Goal: Task Accomplishment & Management: Complete application form

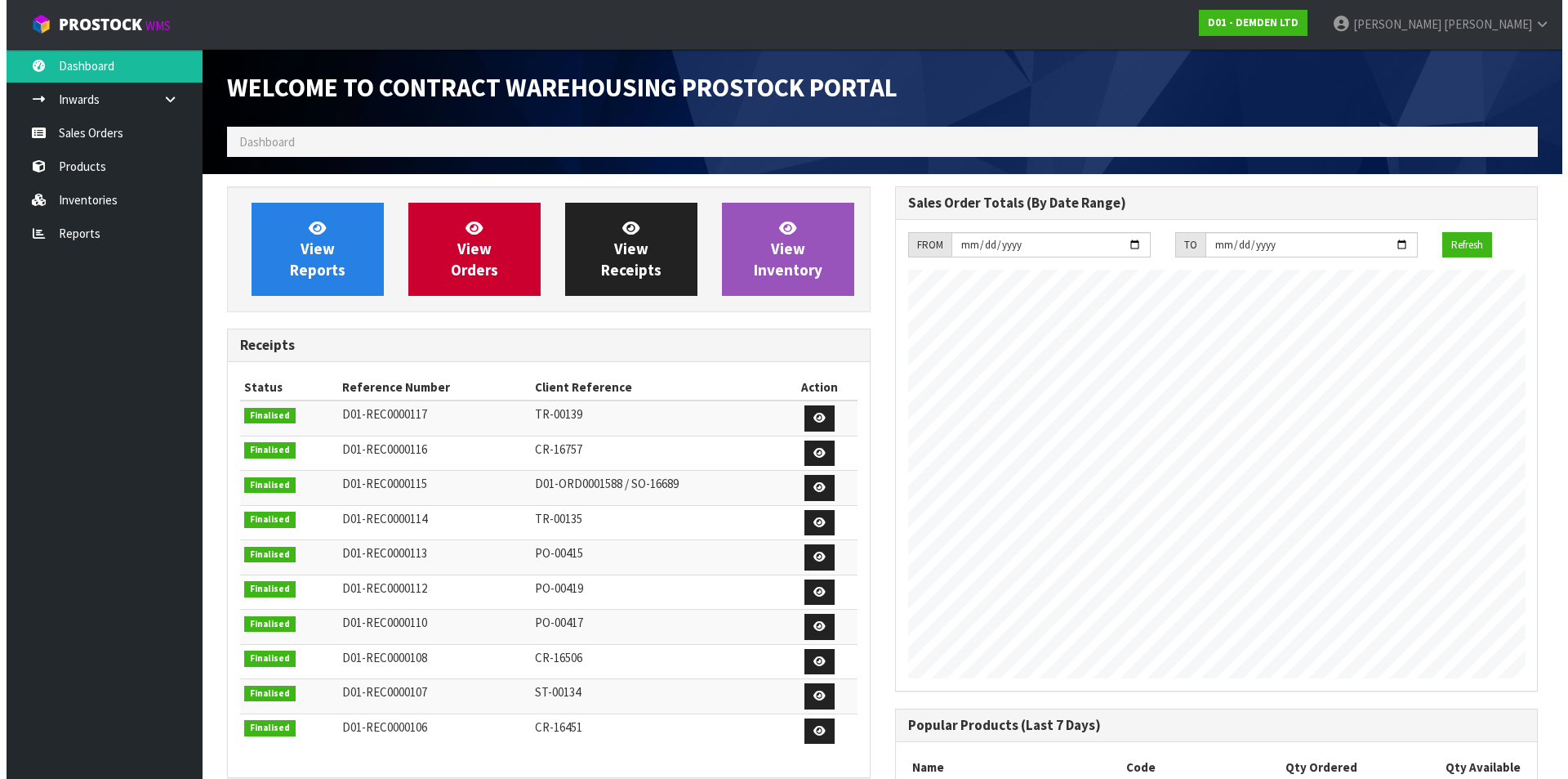
scroll to position [667, 667]
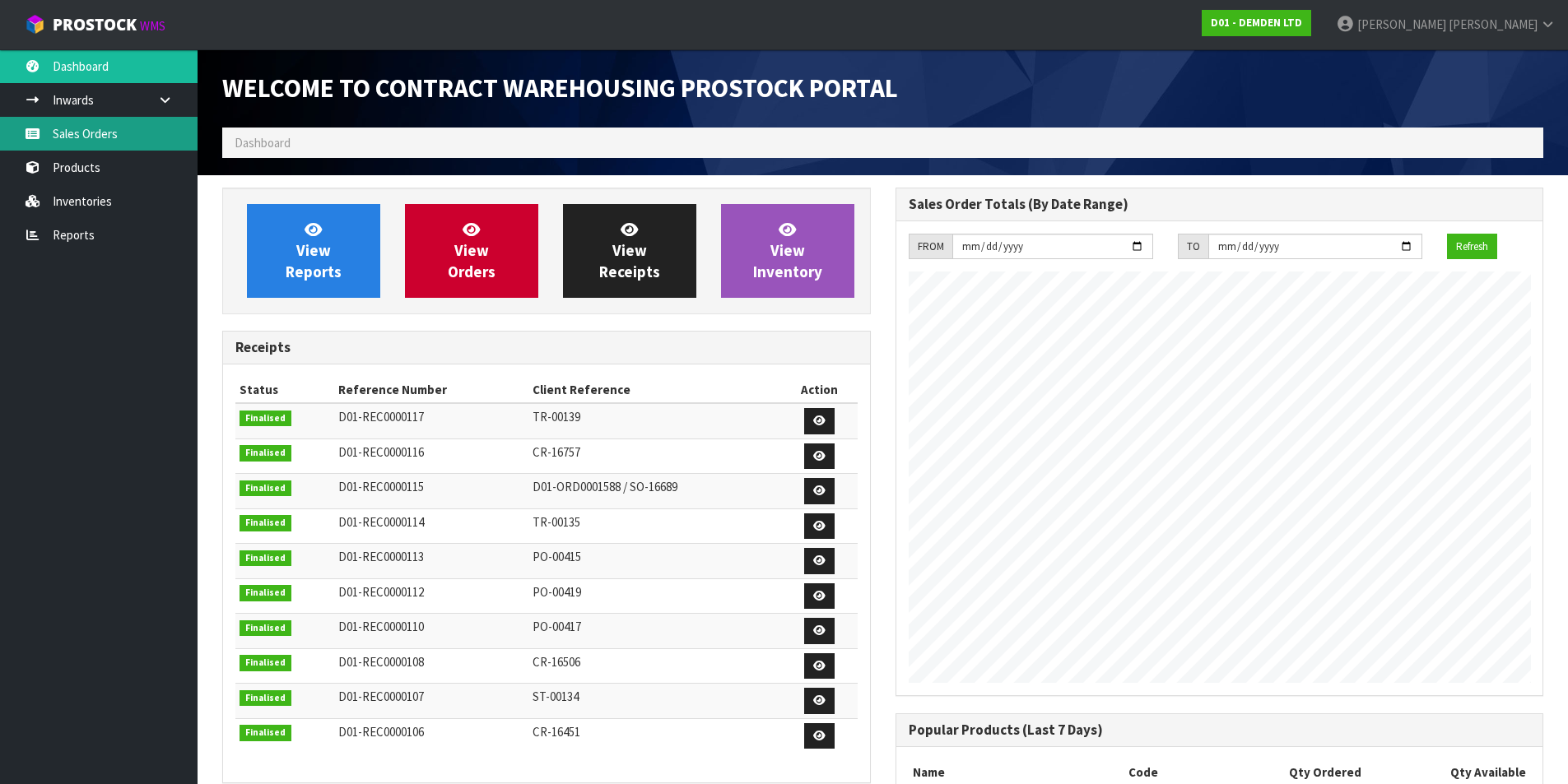
click at [59, 135] on link "Sales Orders" at bounding box center [99, 133] width 198 height 34
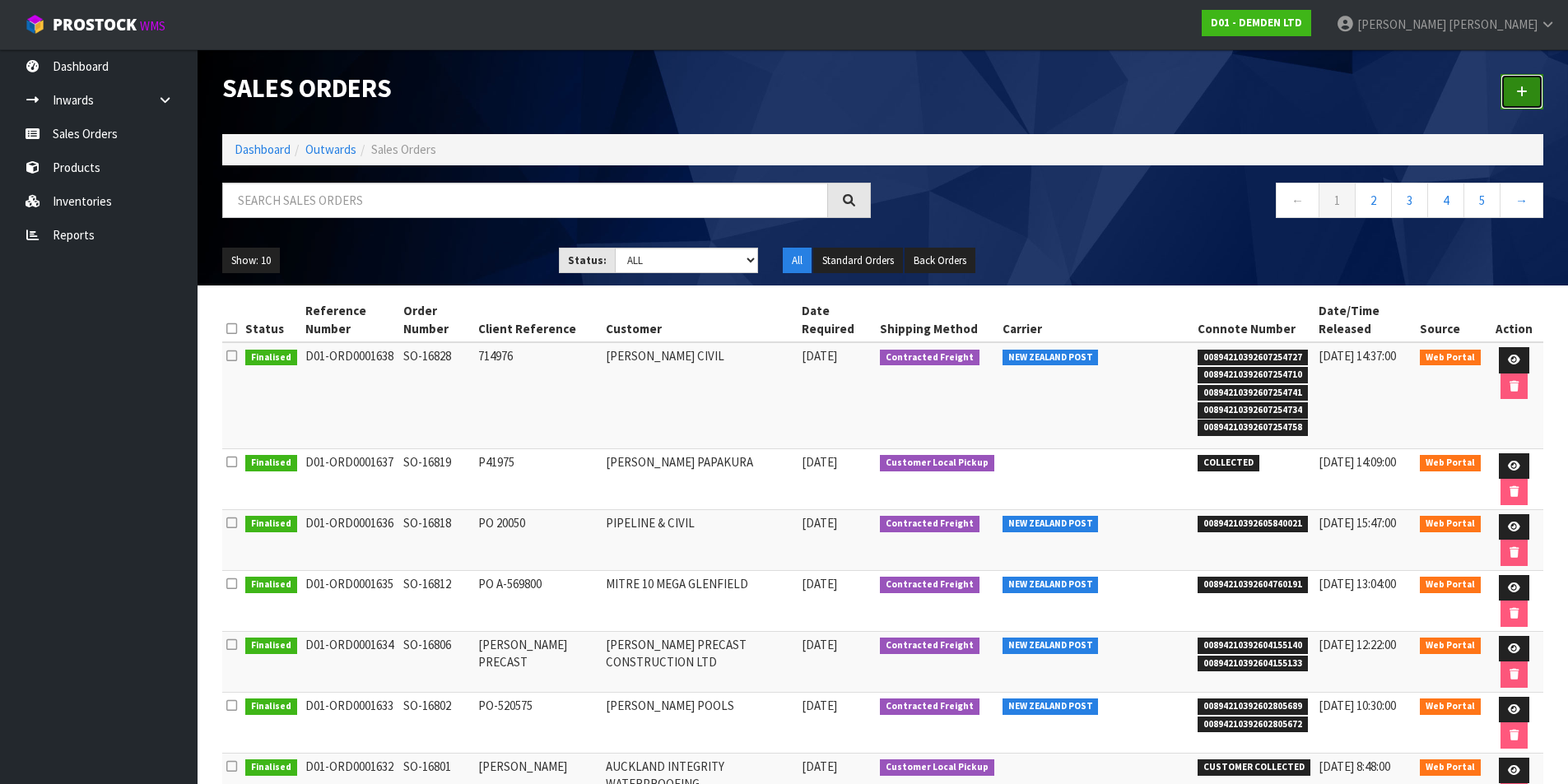
click at [1512, 89] on link at bounding box center [1522, 92] width 43 height 35
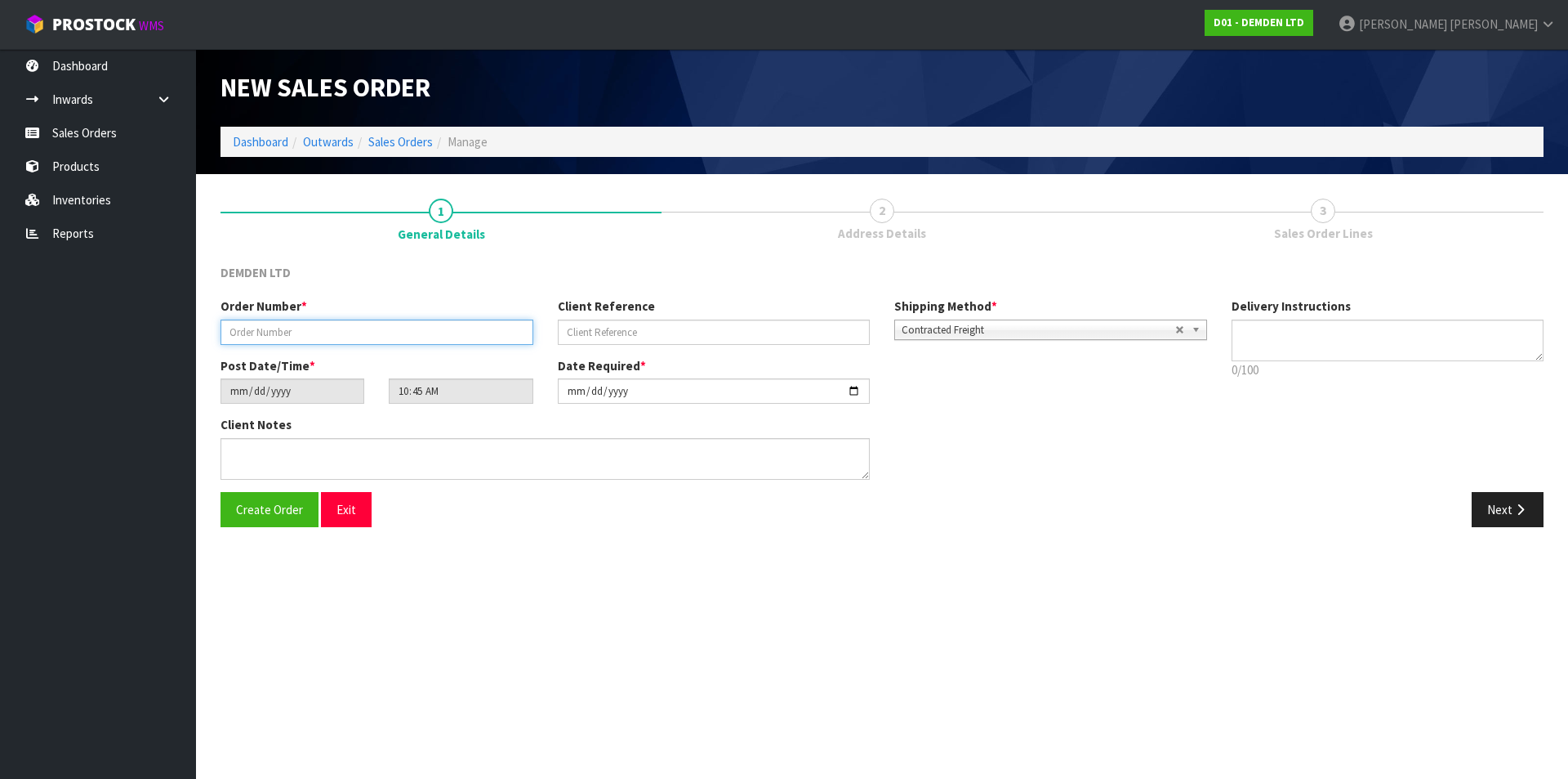
click at [364, 335] on input "text" at bounding box center [376, 332] width 313 height 25
type input "SO-16836"
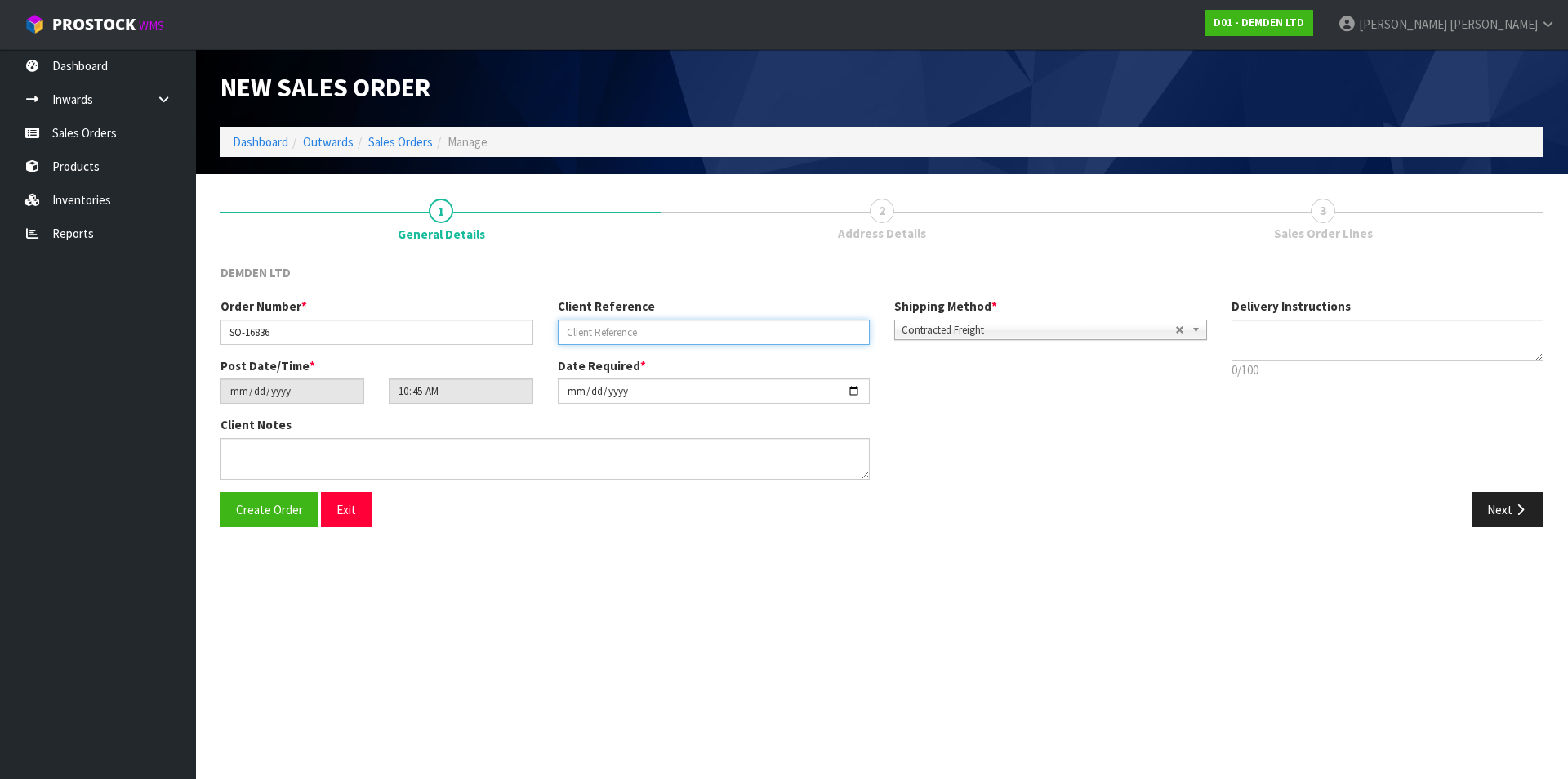
click at [593, 325] on input "text" at bounding box center [714, 332] width 313 height 25
type input "PO-10683"
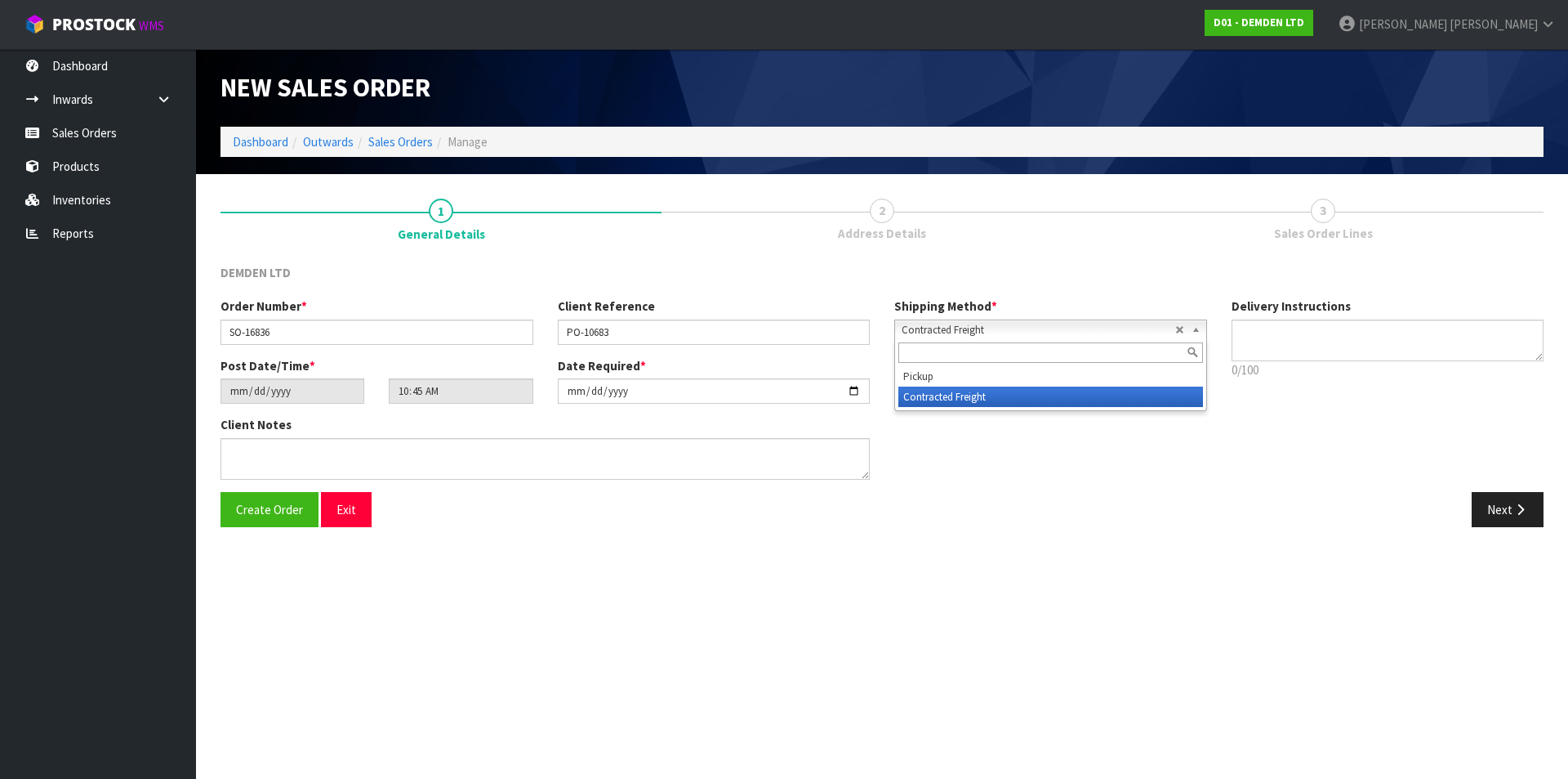
click at [1199, 334] on b at bounding box center [1199, 330] width 15 height 18
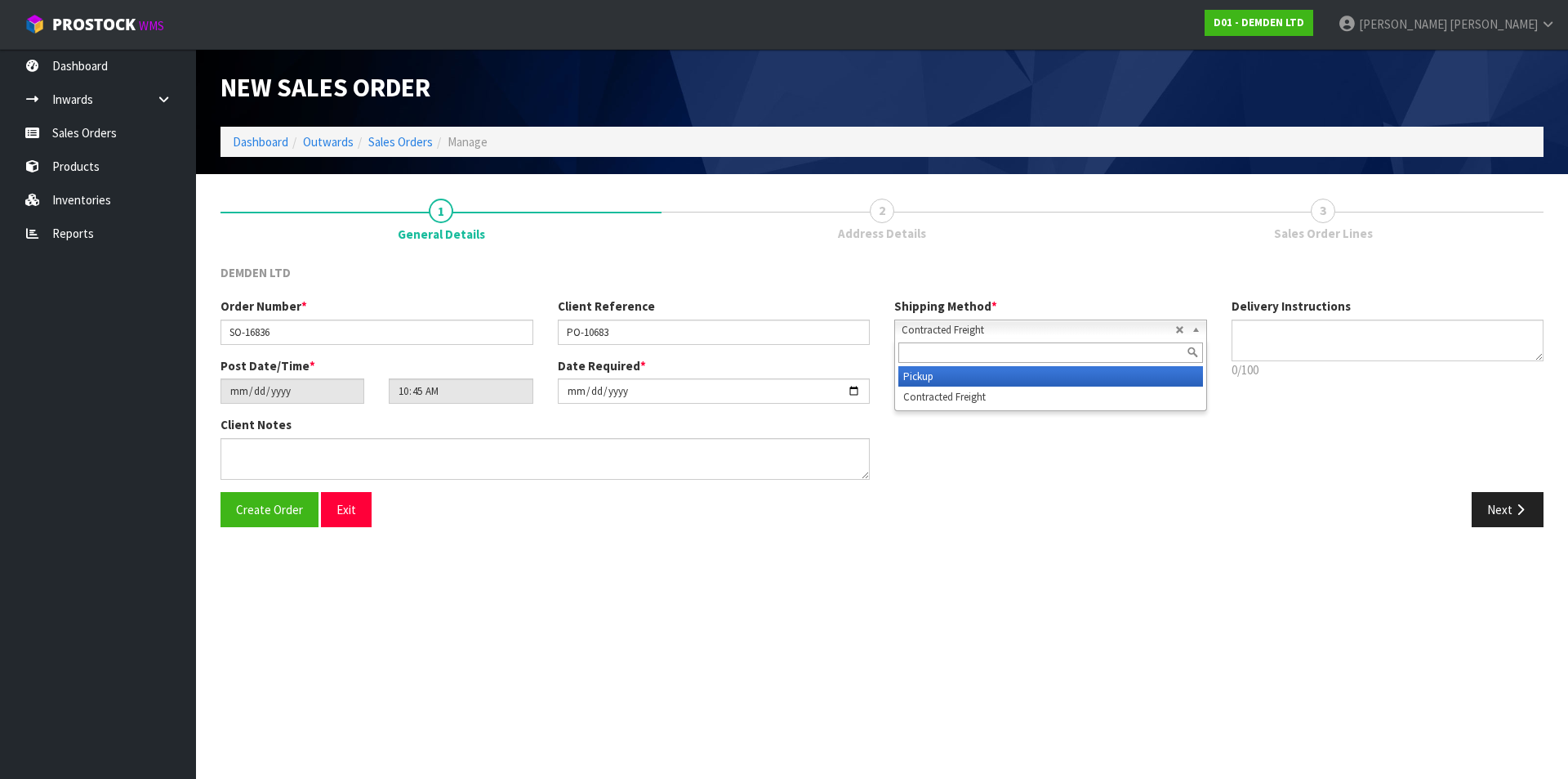
click at [1065, 374] on li "Pickup" at bounding box center [1051, 377] width 305 height 20
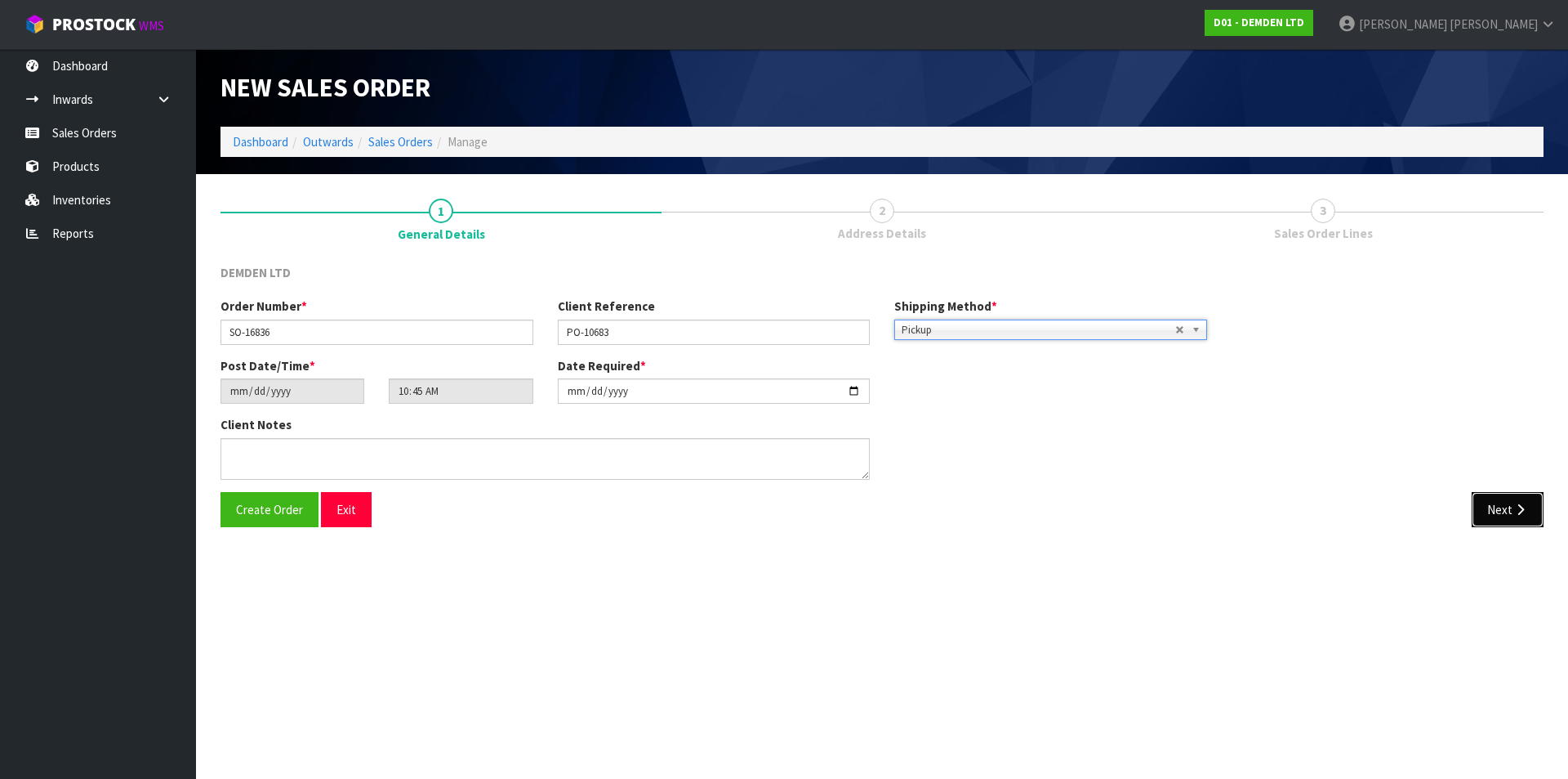
click at [1495, 503] on button "Next" at bounding box center [1508, 510] width 72 height 35
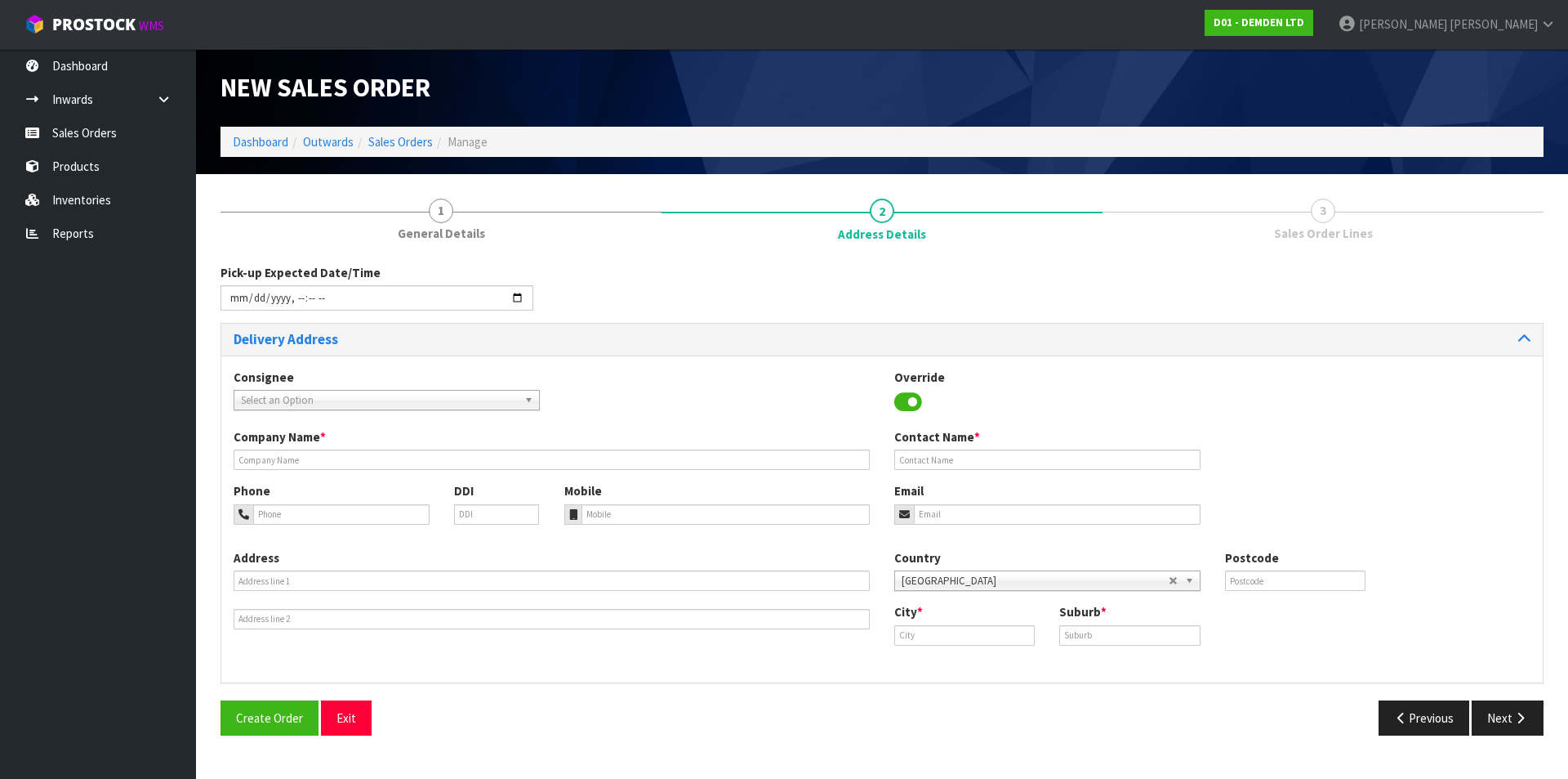
click at [325, 397] on span "Select an Option" at bounding box center [379, 400] width 277 height 19
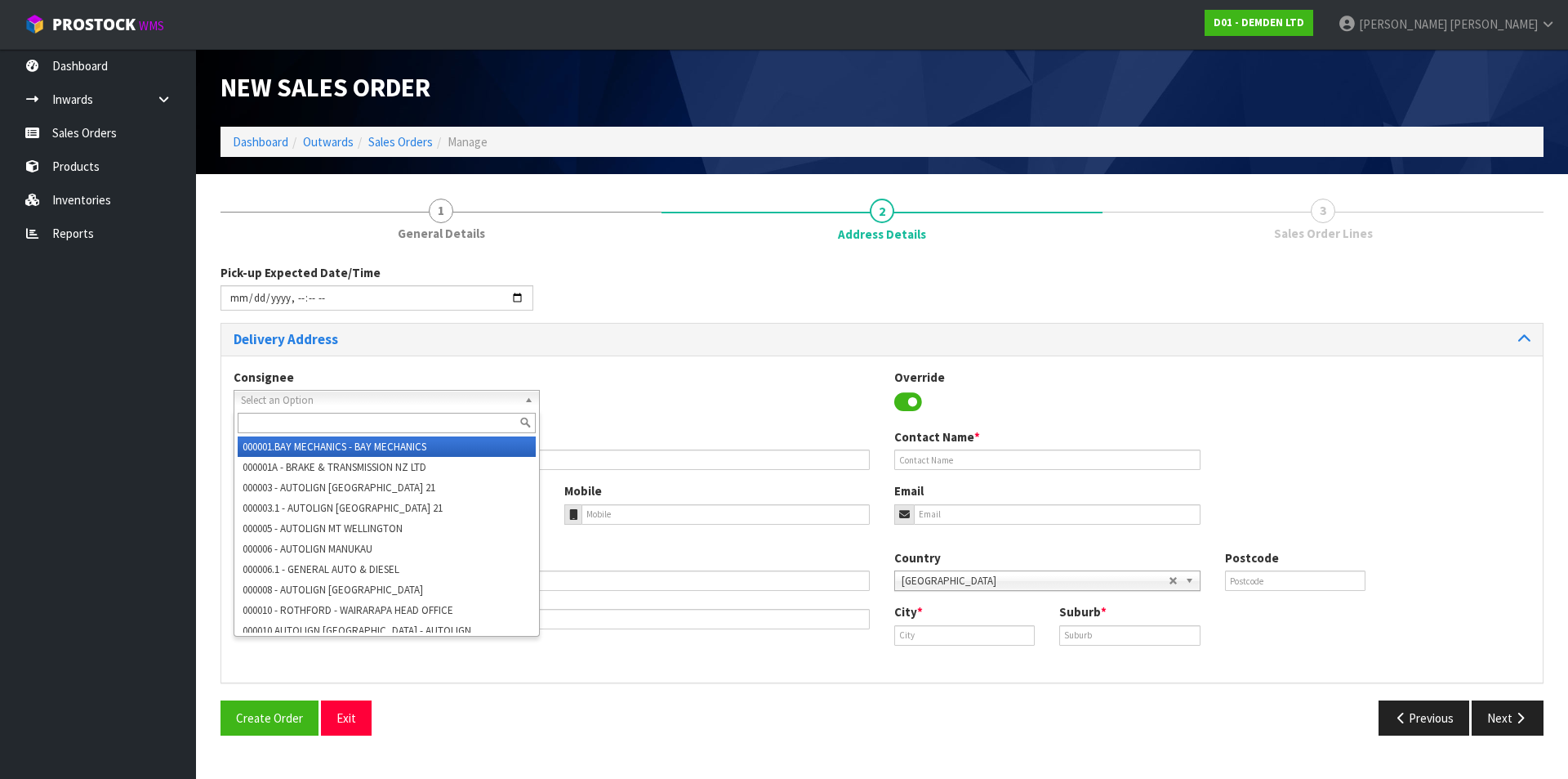
click at [325, 397] on span "Select an Option" at bounding box center [379, 400] width 277 height 19
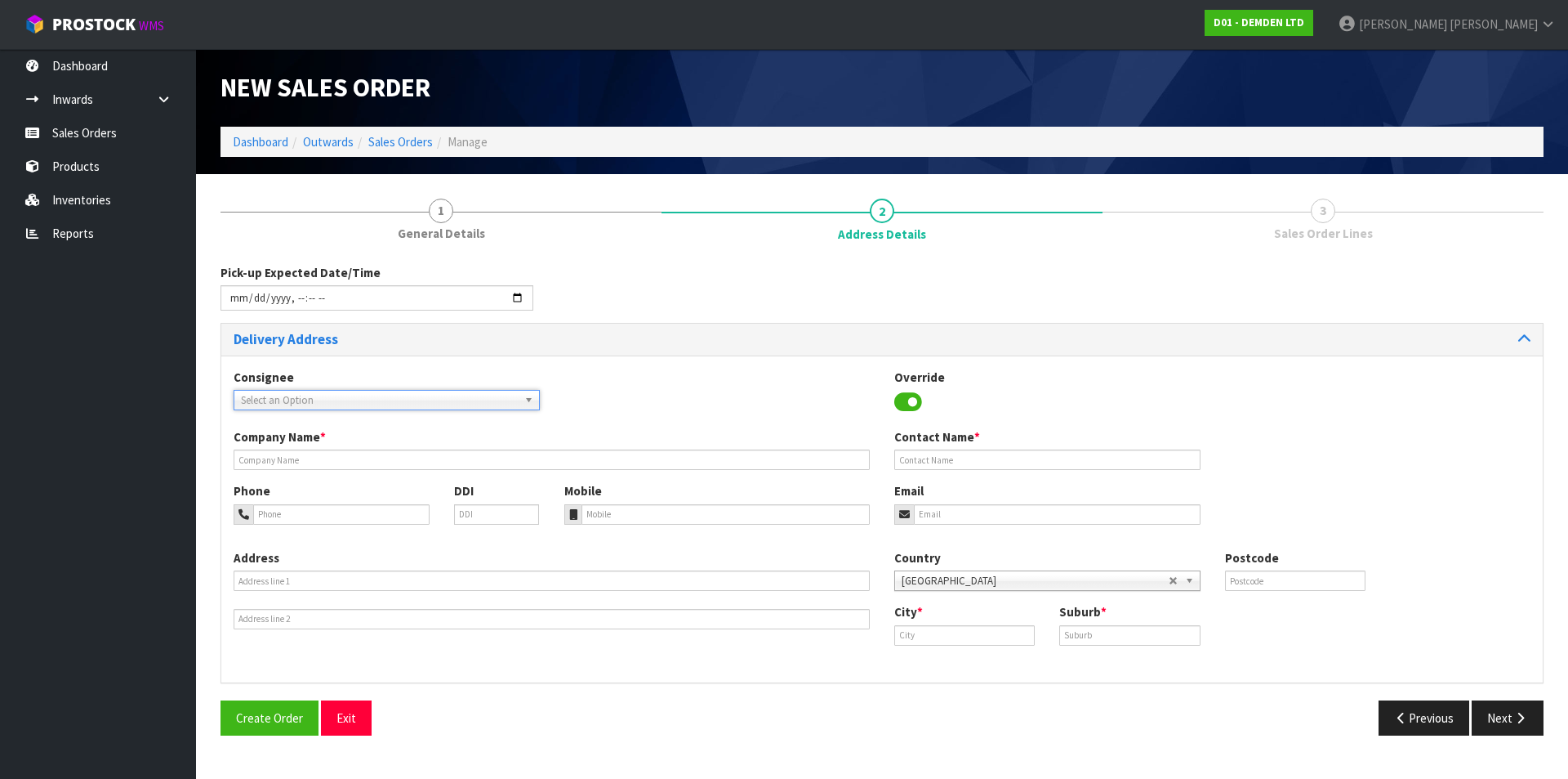
click at [325, 397] on span "Select an Option" at bounding box center [379, 400] width 277 height 19
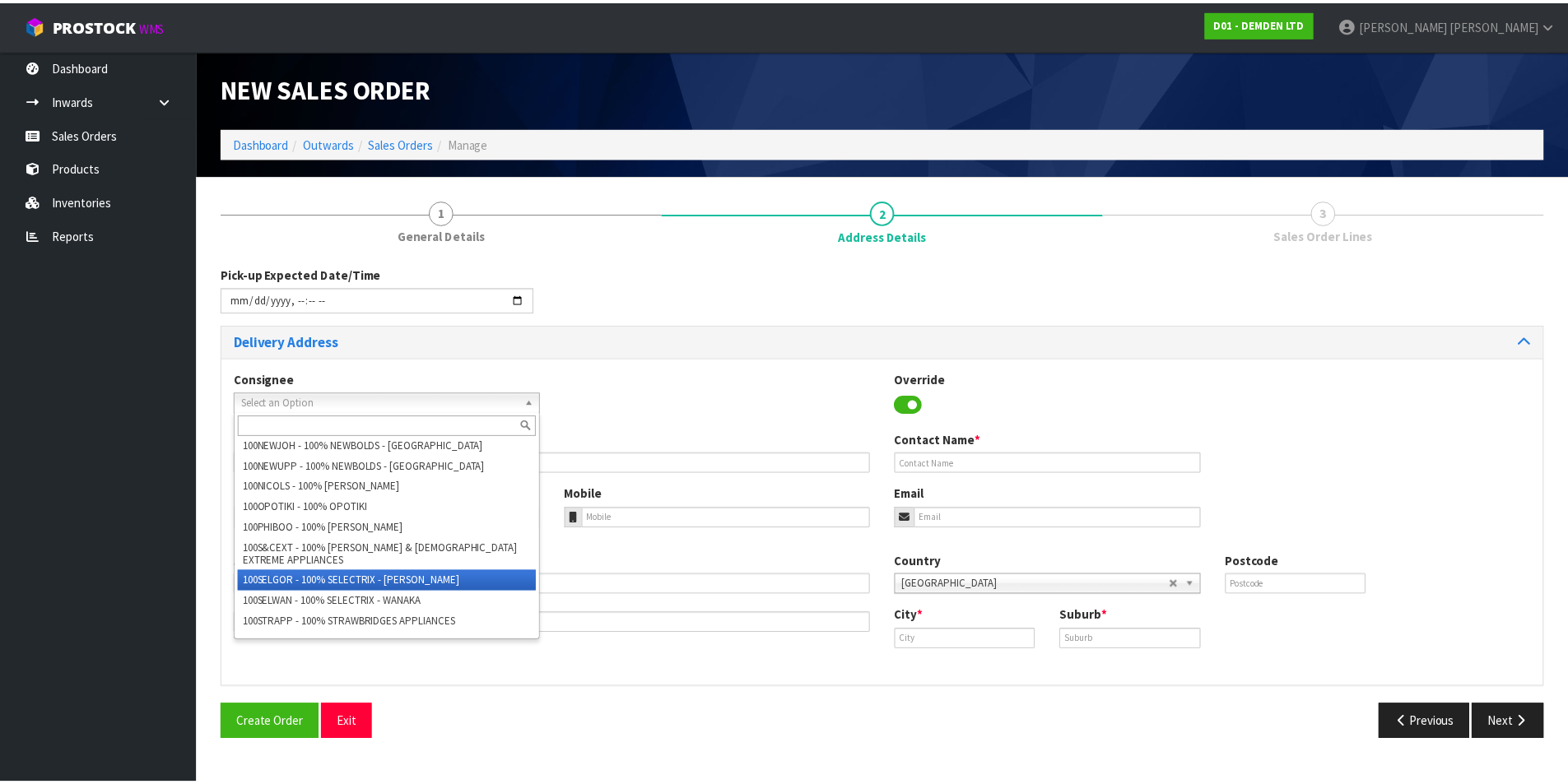
scroll to position [1563, 0]
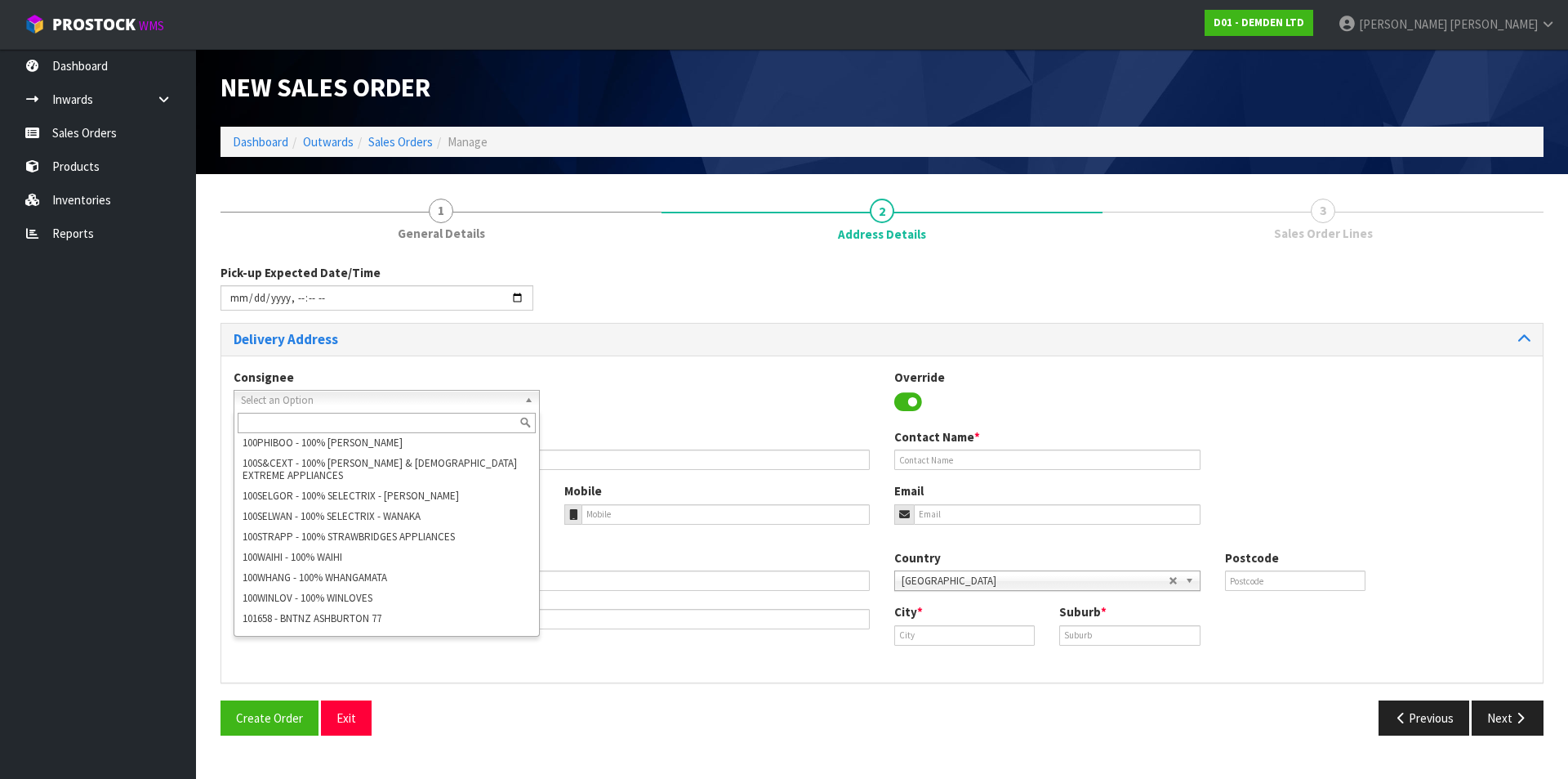
click at [481, 370] on div "Consignee 000001.BAY MECHANICS - BAY MECHANICS 000001A - BRAKE & TRANSMISSION N…" at bounding box center [386, 390] width 331 height 42
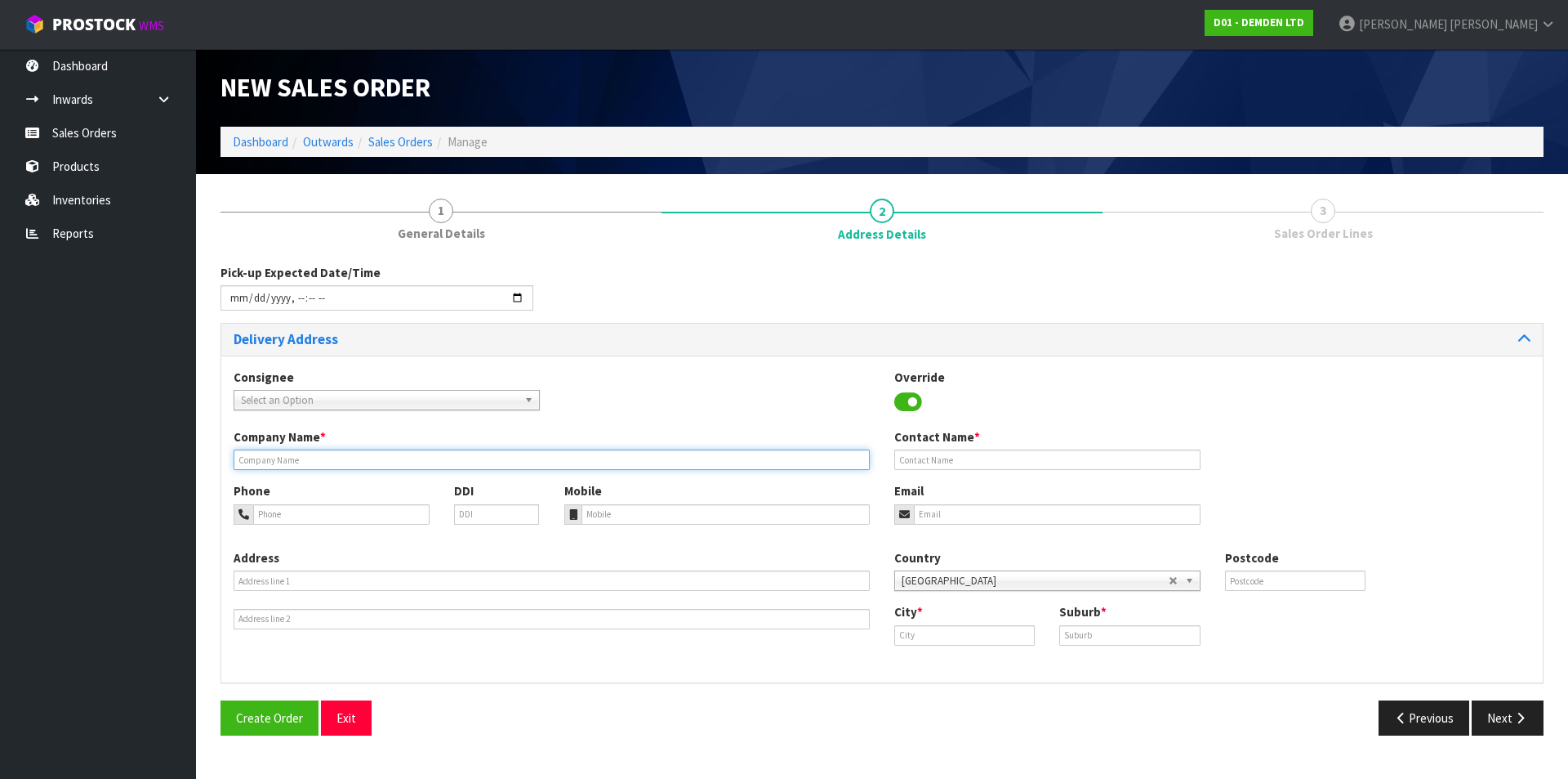
click at [286, 457] on input "text" at bounding box center [551, 460] width 636 height 20
type input "[PERSON_NAME] SITE SUPPLIES"
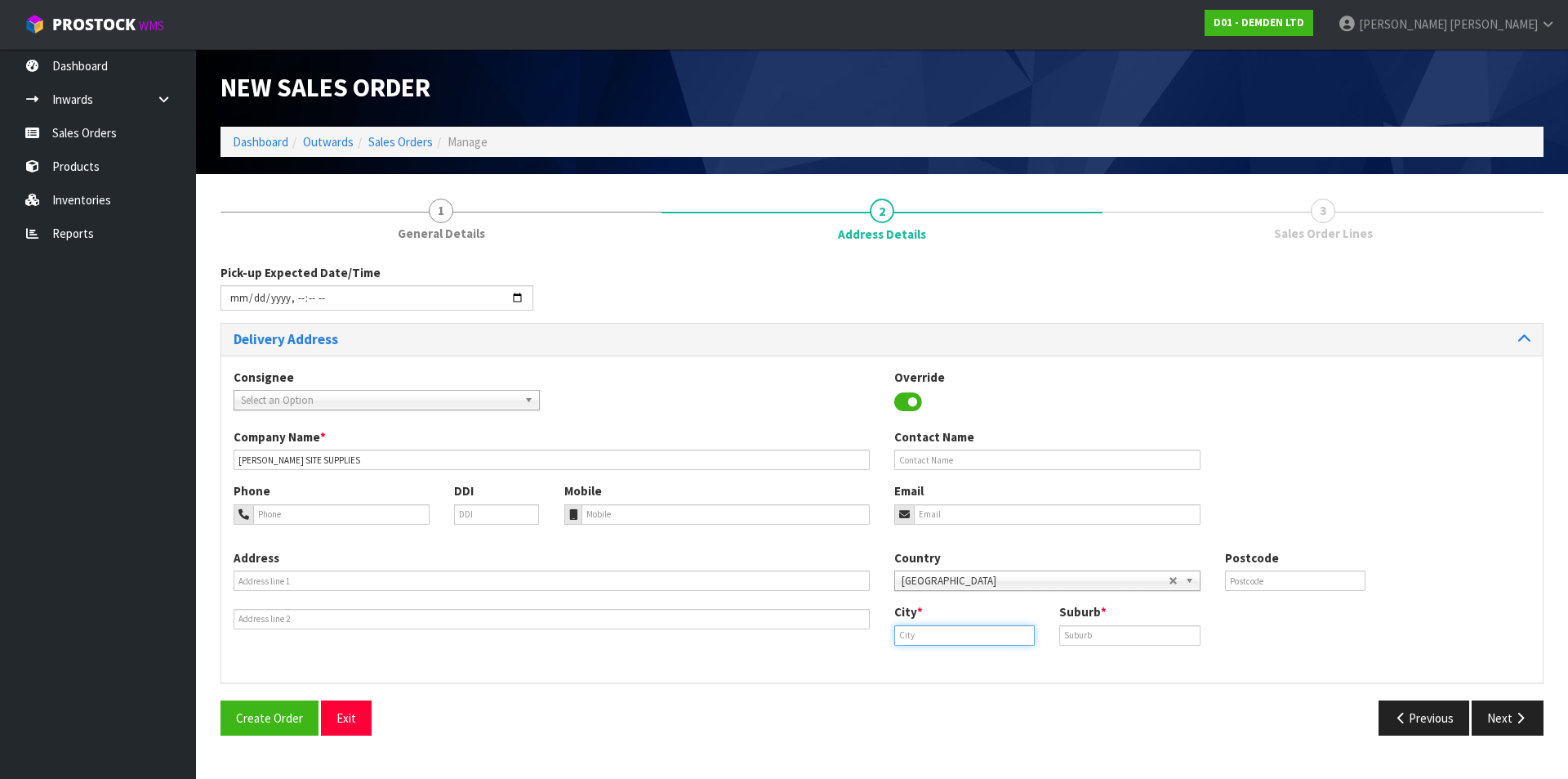
click at [988, 638] on input "text" at bounding box center [965, 636] width 141 height 20
type input "[GEOGRAPHIC_DATA]"
click at [959, 667] on strong "[GEOGRAPHIC_DATA]" at bounding box center [970, 663] width 118 height 16
click at [1083, 631] on input "text" at bounding box center [1130, 636] width 141 height 20
type input "EAST TAMAKI"
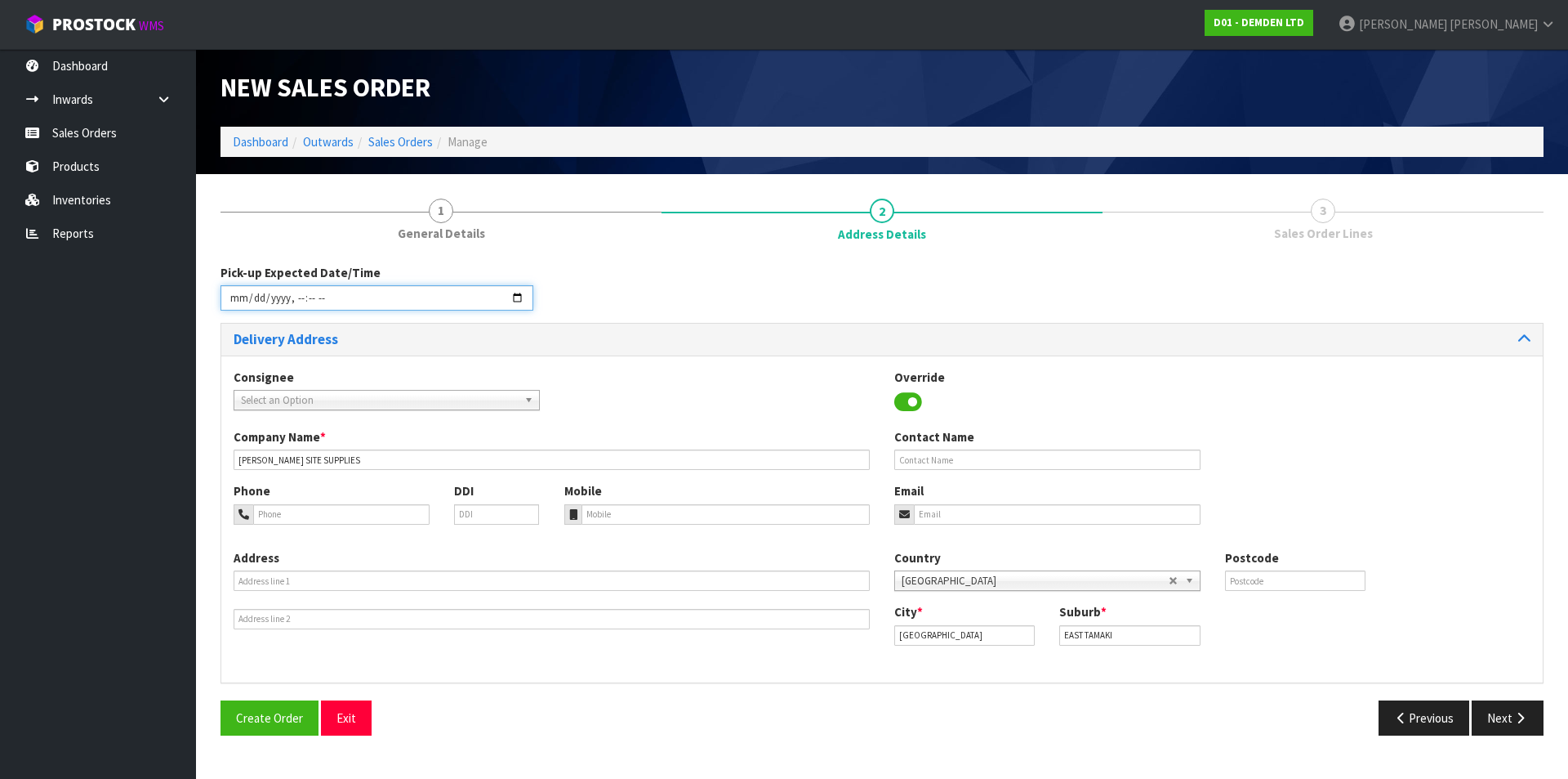
click at [521, 301] on input "datetime-local" at bounding box center [376, 298] width 313 height 25
type input "[DATE]T14:00"
click at [638, 281] on div "Pick-up Expected Date/Time" at bounding box center [882, 293] width 1348 height 59
click at [1509, 717] on button "Next" at bounding box center [1508, 718] width 72 height 35
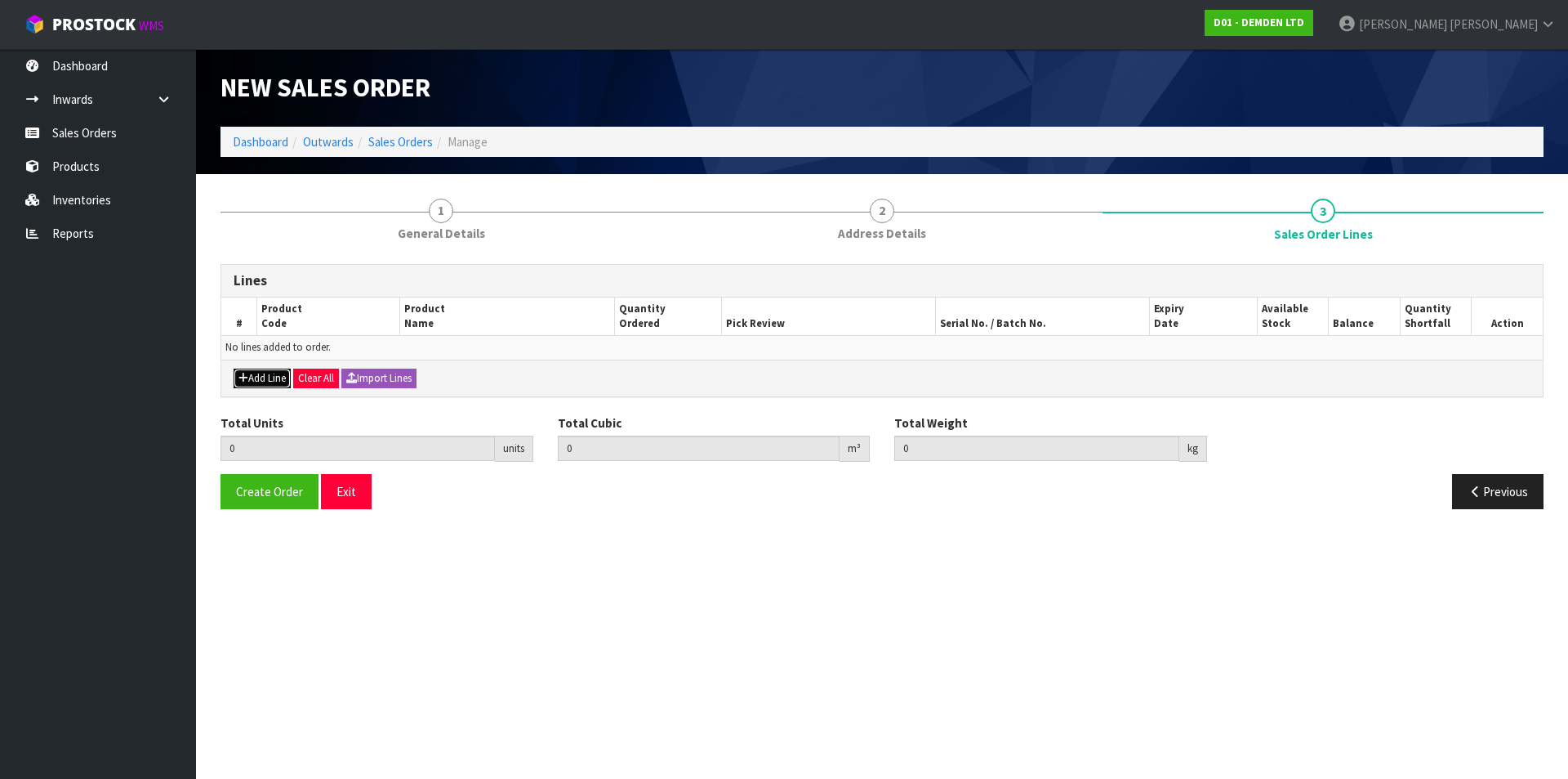
click at [262, 381] on button "Add Line" at bounding box center [262, 378] width 57 height 19
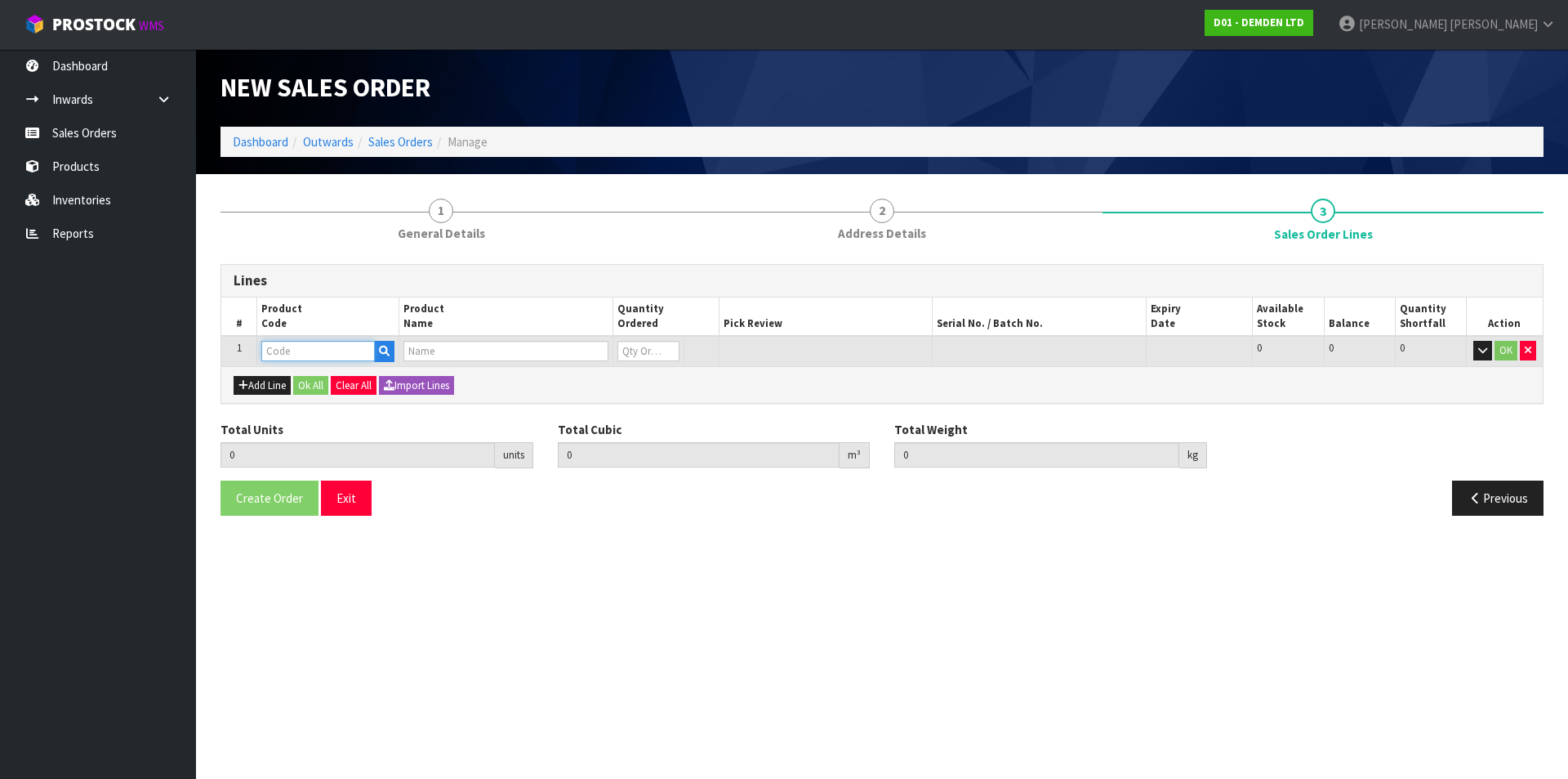
click at [281, 349] on input "text" at bounding box center [318, 351] width 113 height 20
type input "200020"
type input "0.000000"
type input "0.000"
type input "KUNISEAL 20 LM"
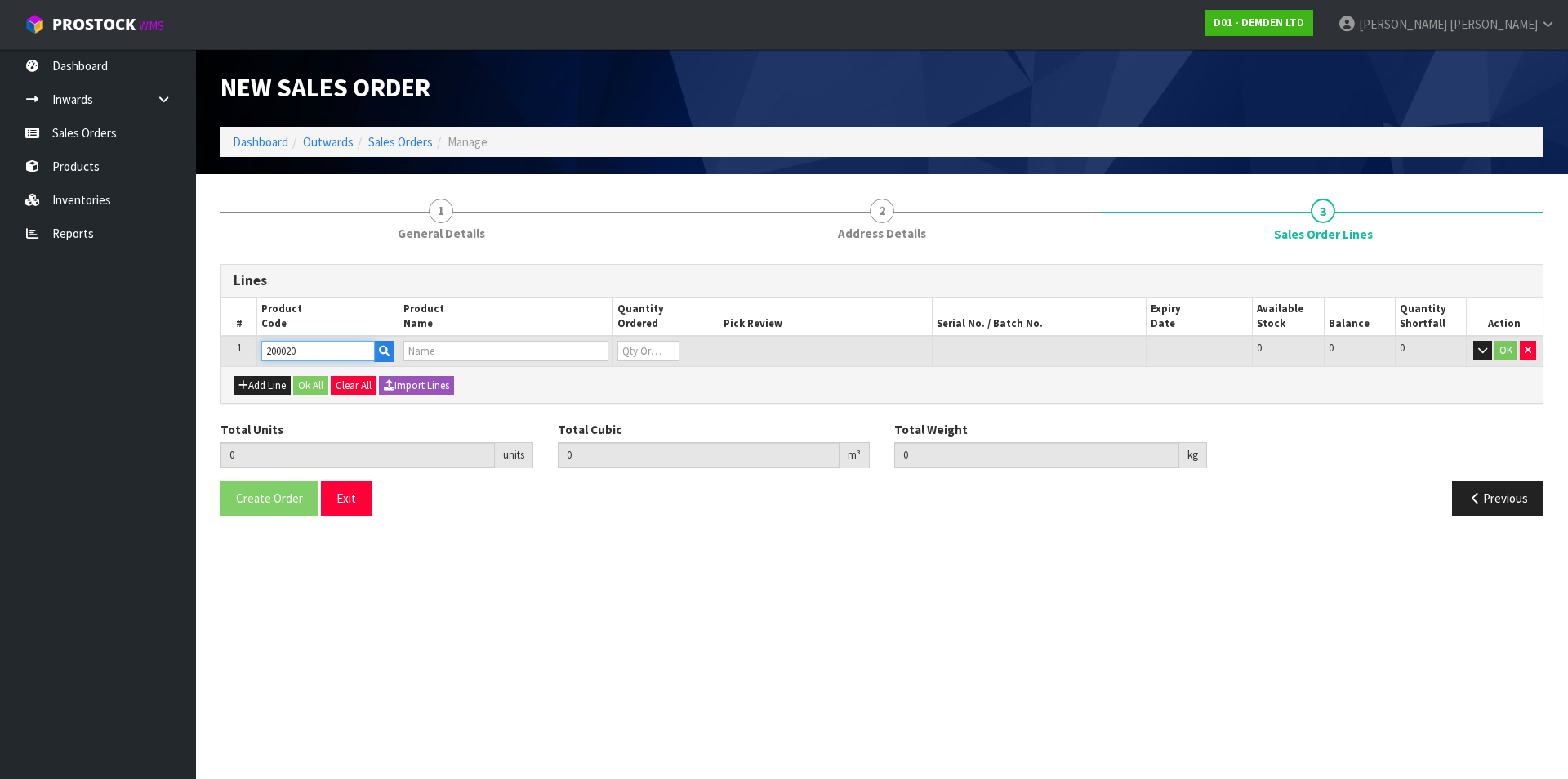
type input "0"
type input "200020"
type input "1"
type input "0.011664"
type input "8.62"
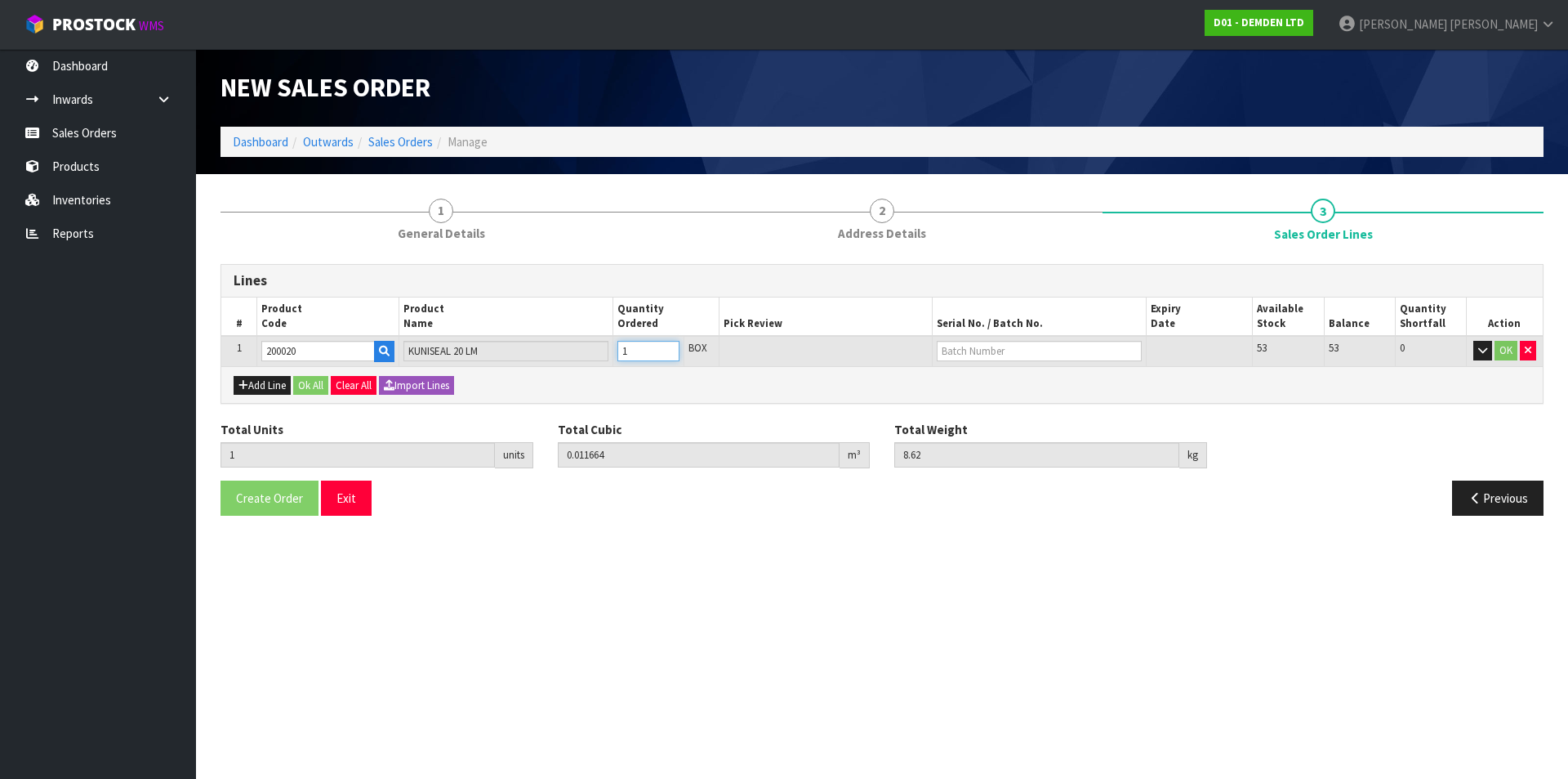
type input "1"
click at [666, 348] on input "1" at bounding box center [649, 351] width 62 height 20
type input "2"
type input "0.023328"
type input "17.24"
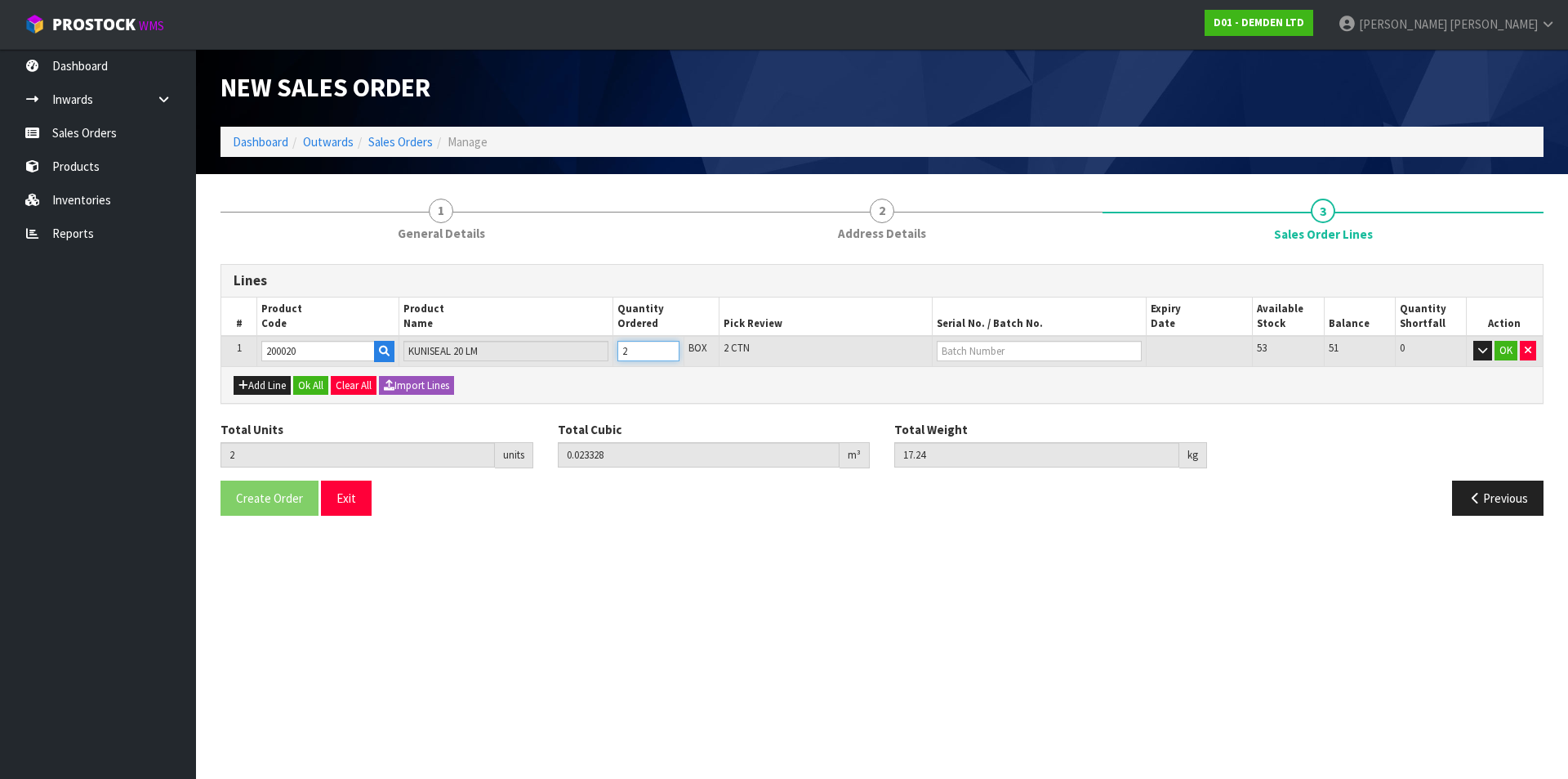
type input "2"
click at [666, 348] on input "2" at bounding box center [649, 351] width 62 height 20
type input "3"
type input "0.034992"
type input "25.86"
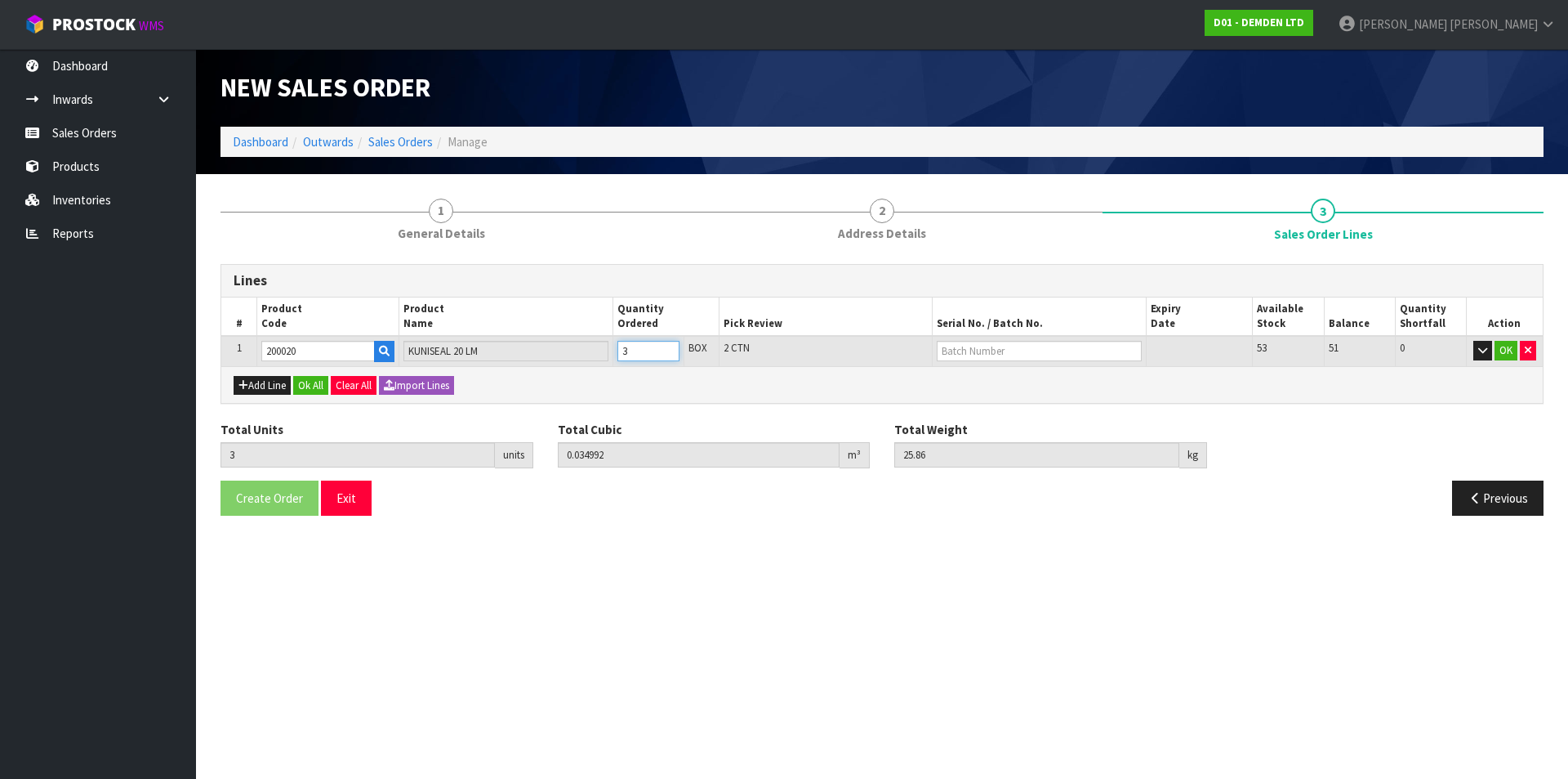
type input "3"
click at [666, 348] on input "3" at bounding box center [649, 351] width 62 height 20
type input "4"
type input "0.046656"
type input "34.48"
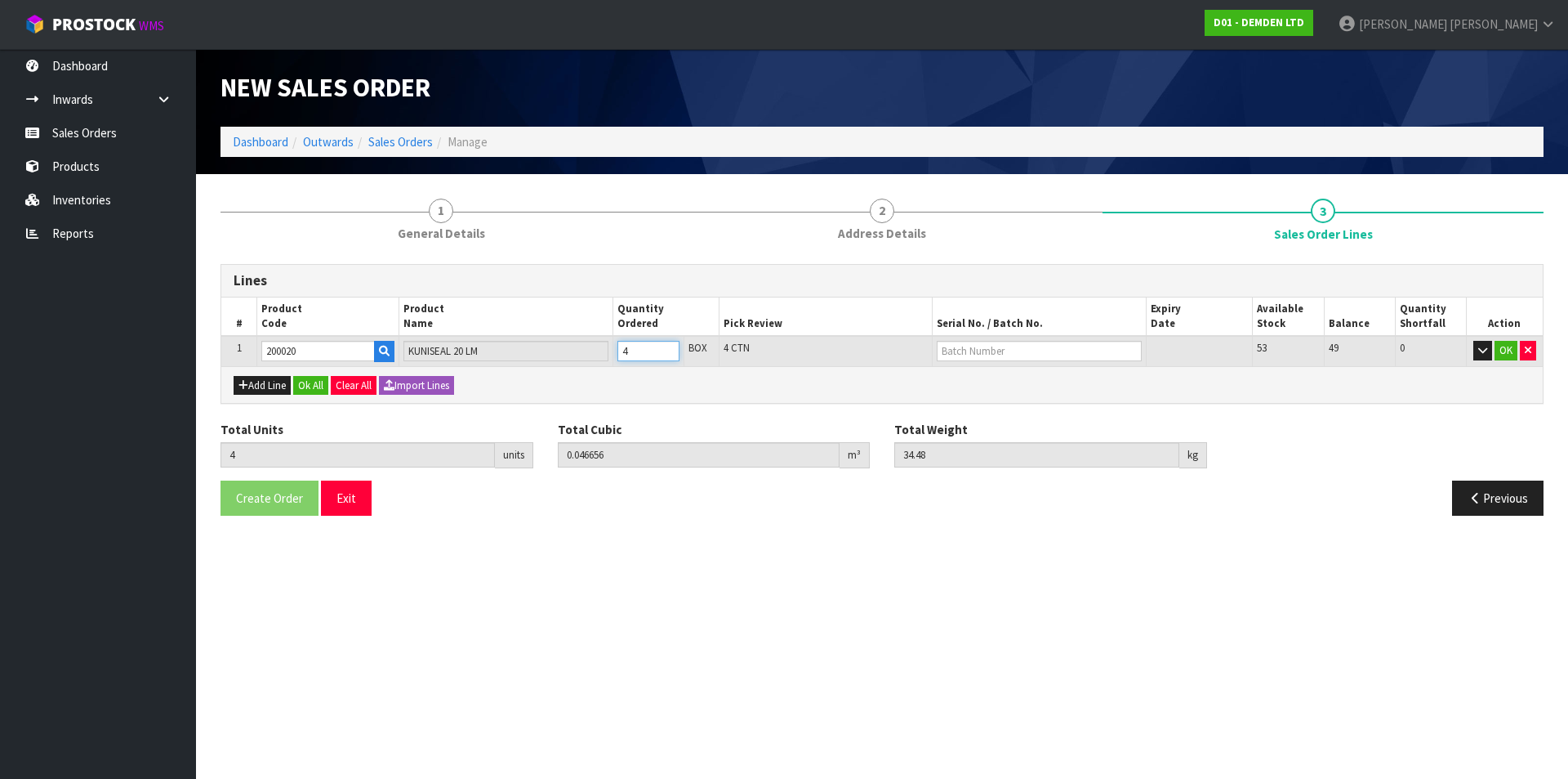
type input "4"
click at [666, 348] on input "4" at bounding box center [649, 351] width 62 height 20
type input "5"
type input "0.05832"
type input "43.1"
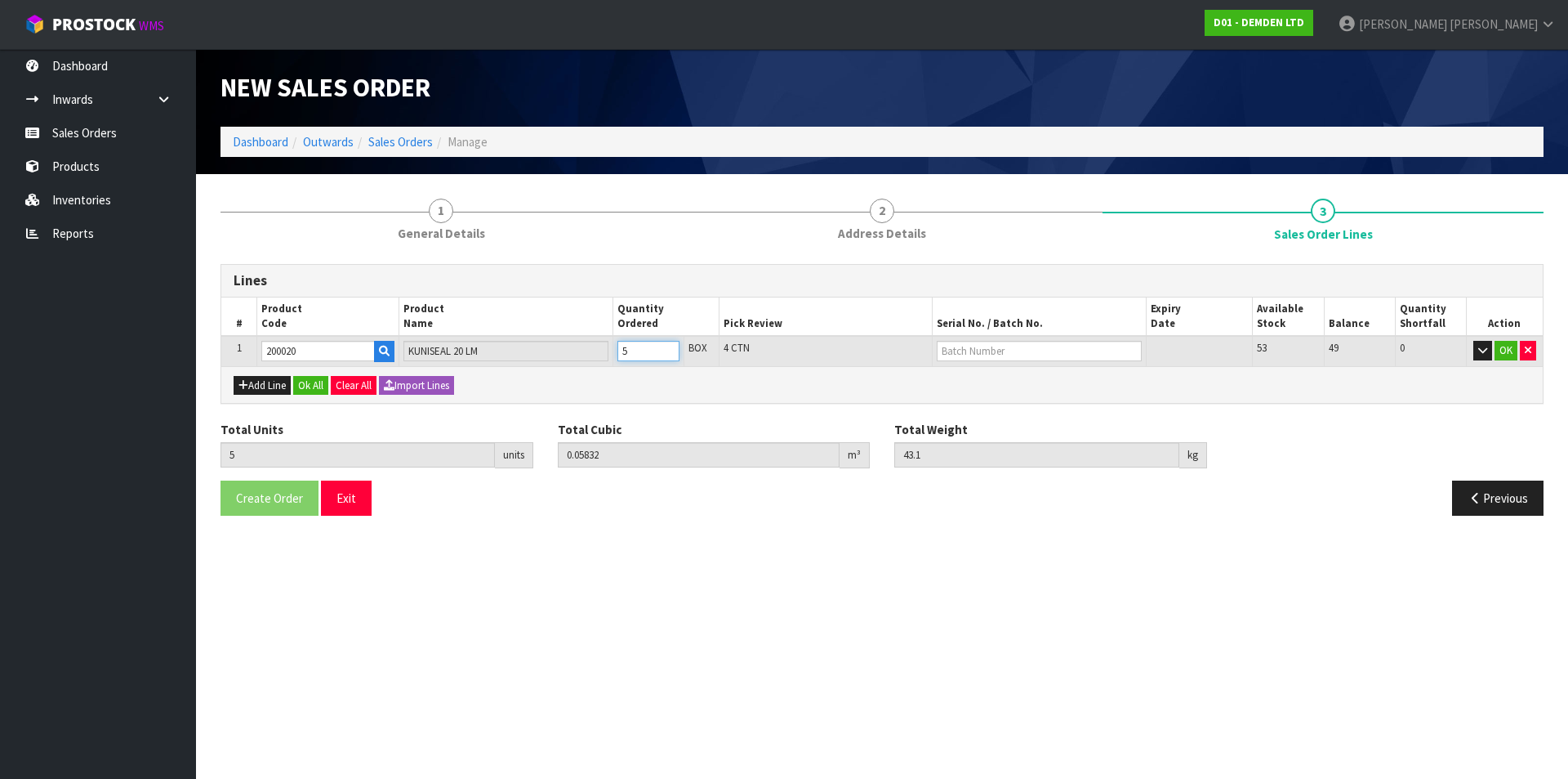
type input "5"
click at [666, 348] on input "5" at bounding box center [649, 351] width 62 height 20
type input "6"
type input "0.069984"
type input "51.72"
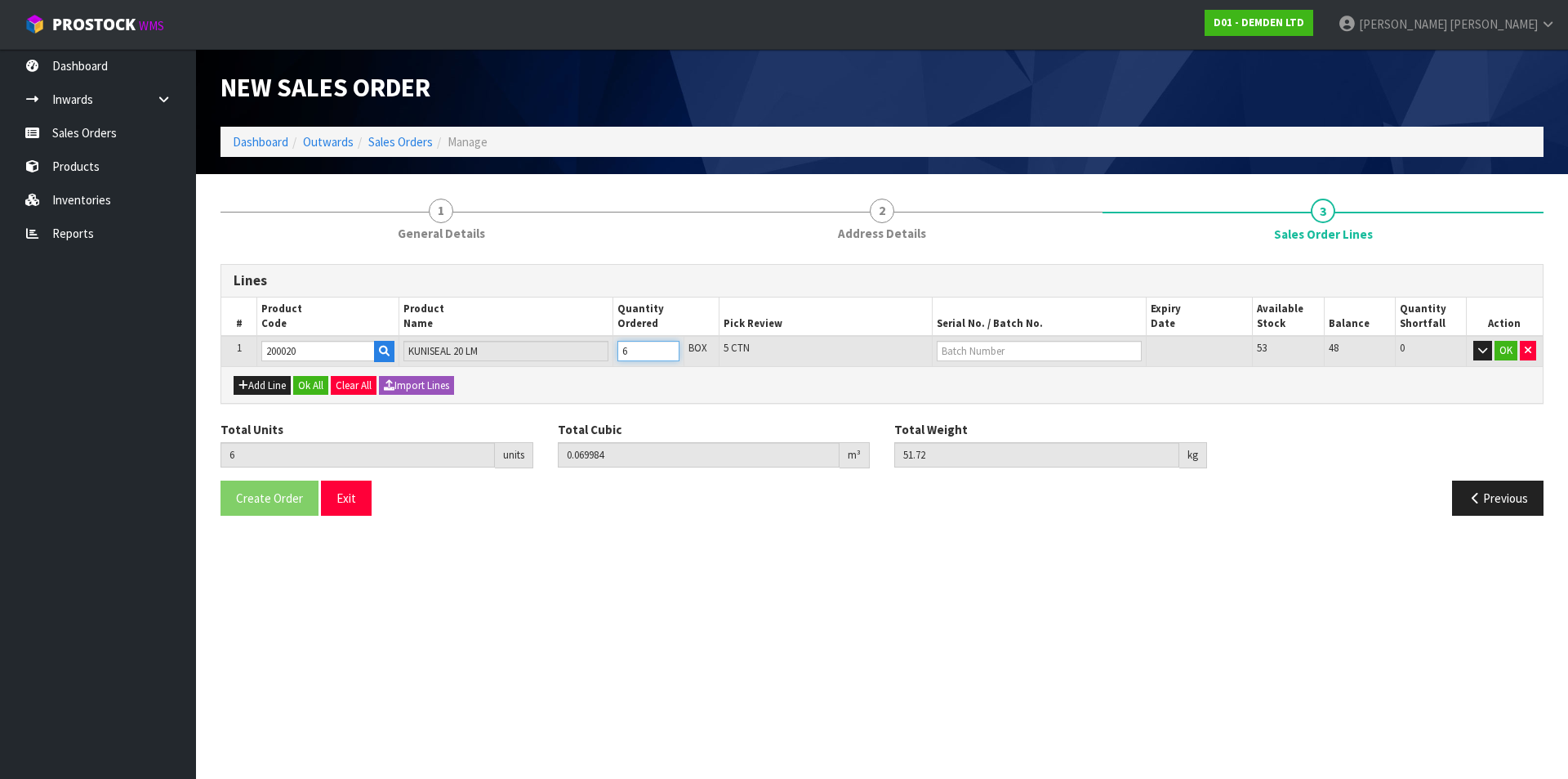
type input "6"
click at [666, 348] on input "6" at bounding box center [649, 351] width 62 height 20
type input "7"
type input "0.081648"
type input "60.34"
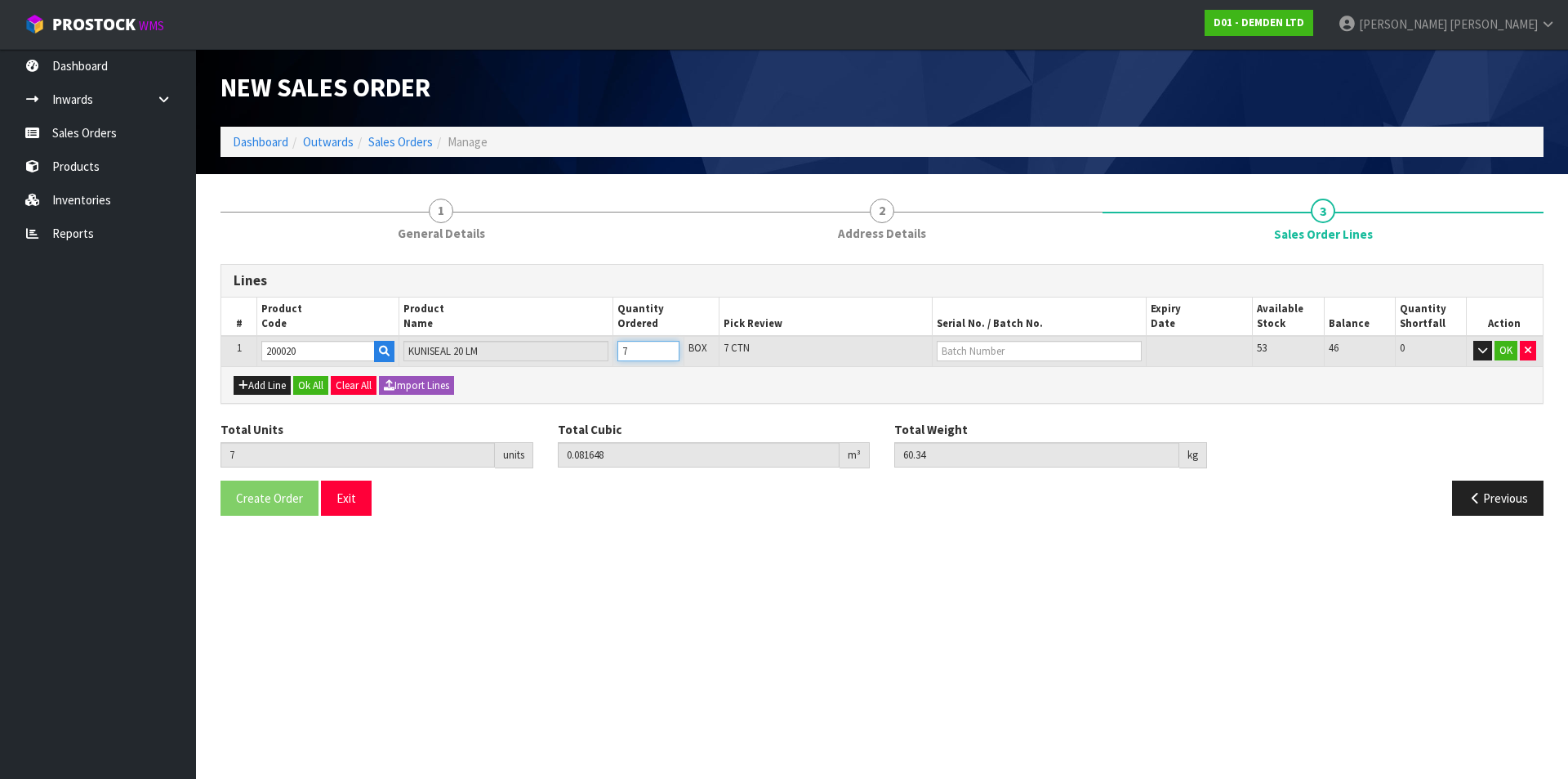
type input "7"
click at [666, 348] on input "7" at bounding box center [649, 351] width 62 height 20
type input "8"
type input "0.093312"
type input "68.96"
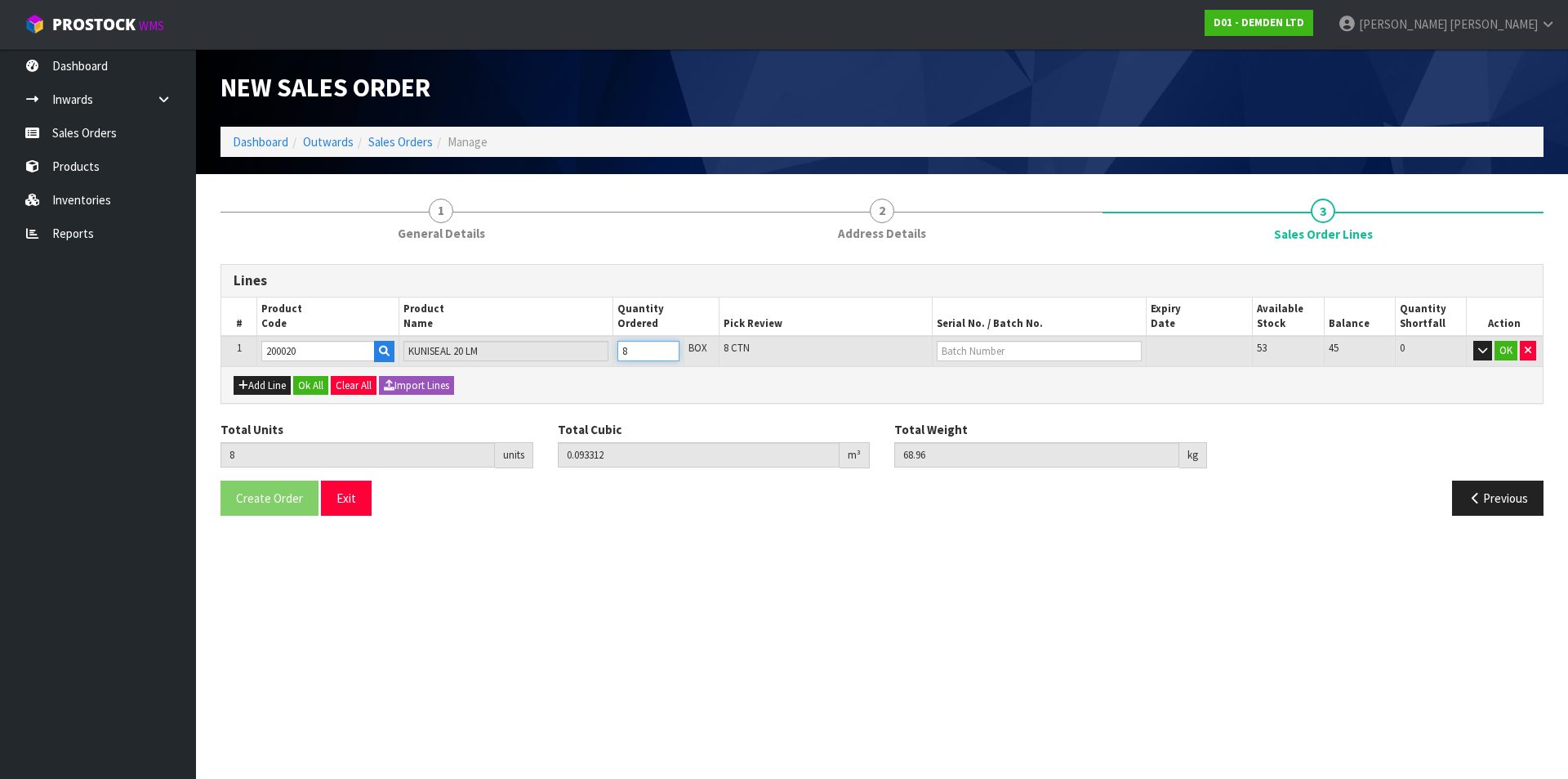
type input "8"
click at [666, 348] on input "8" at bounding box center [649, 351] width 62 height 20
type input "9"
type input "0.104976"
type input "77.58"
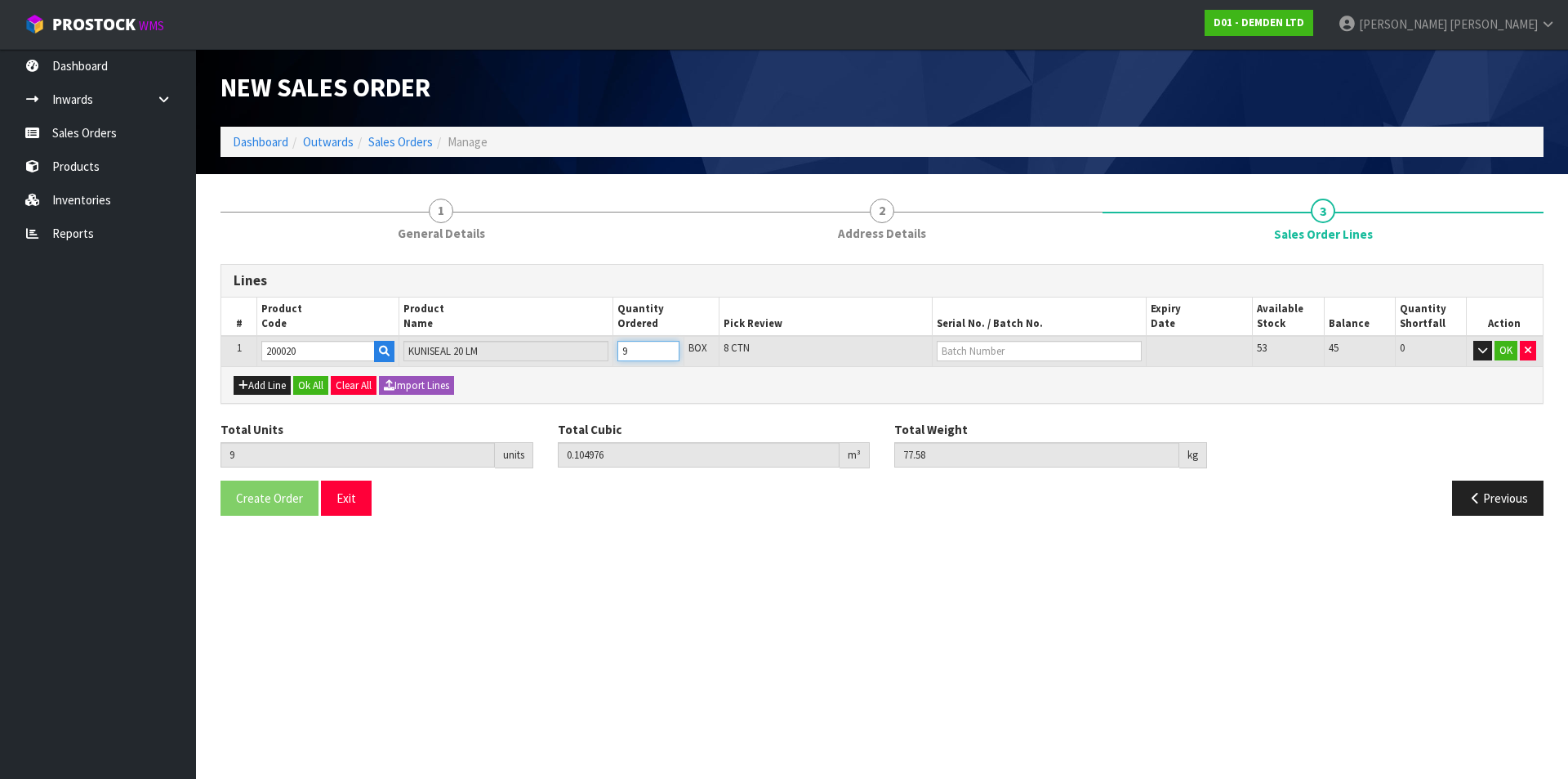
type input "9"
click at [666, 348] on input "9" at bounding box center [649, 351] width 62 height 20
type input "10"
type input "0.11664"
type input "86.2"
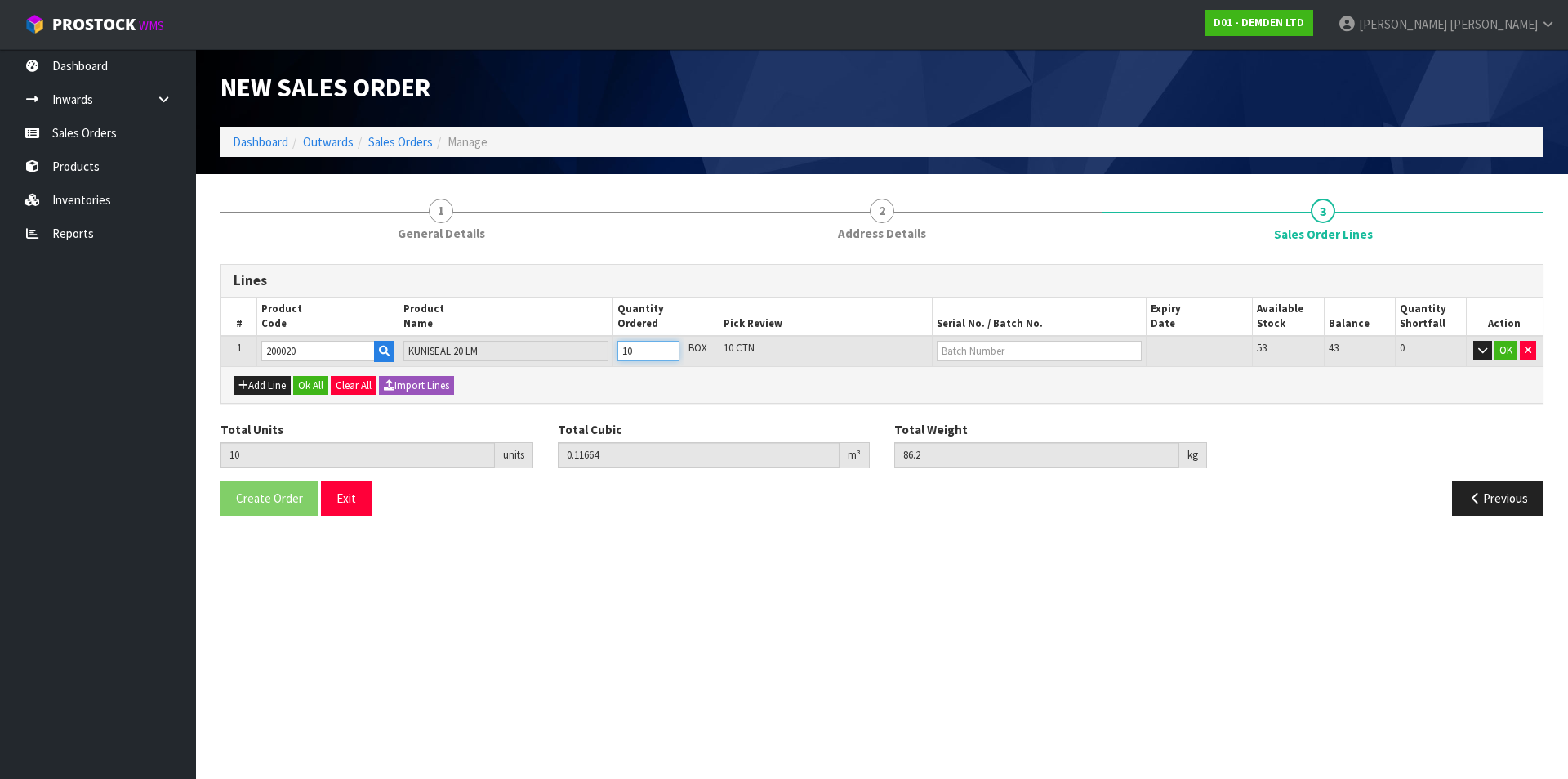
type input "10"
click at [666, 348] on input "10" at bounding box center [649, 351] width 62 height 20
click at [977, 351] on input "text" at bounding box center [1039, 351] width 204 height 20
click at [967, 382] on link "C-501" at bounding box center [1003, 379] width 129 height 22
type input "C-501"
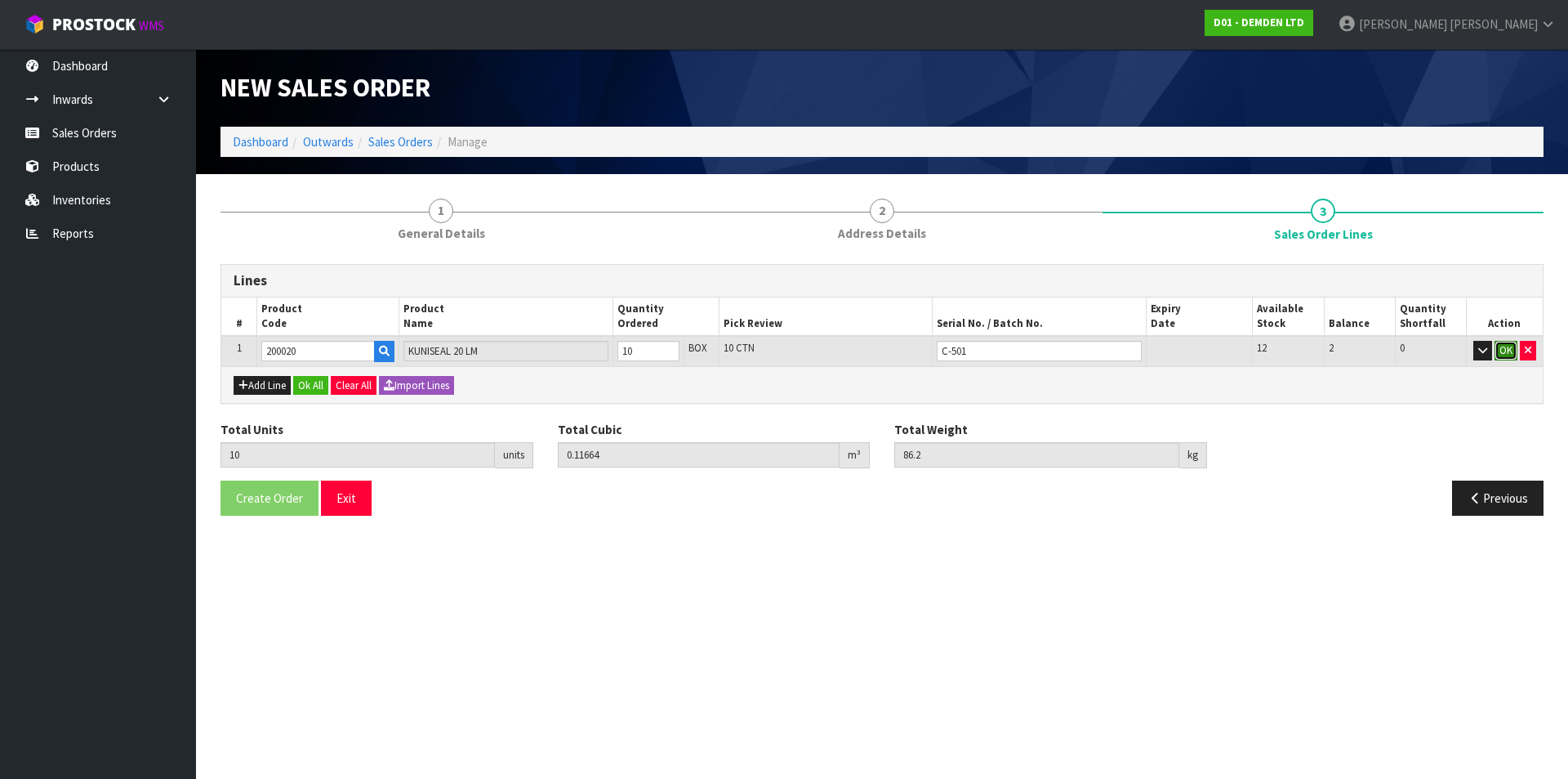
click at [1510, 357] on button "OK" at bounding box center [1505, 350] width 23 height 19
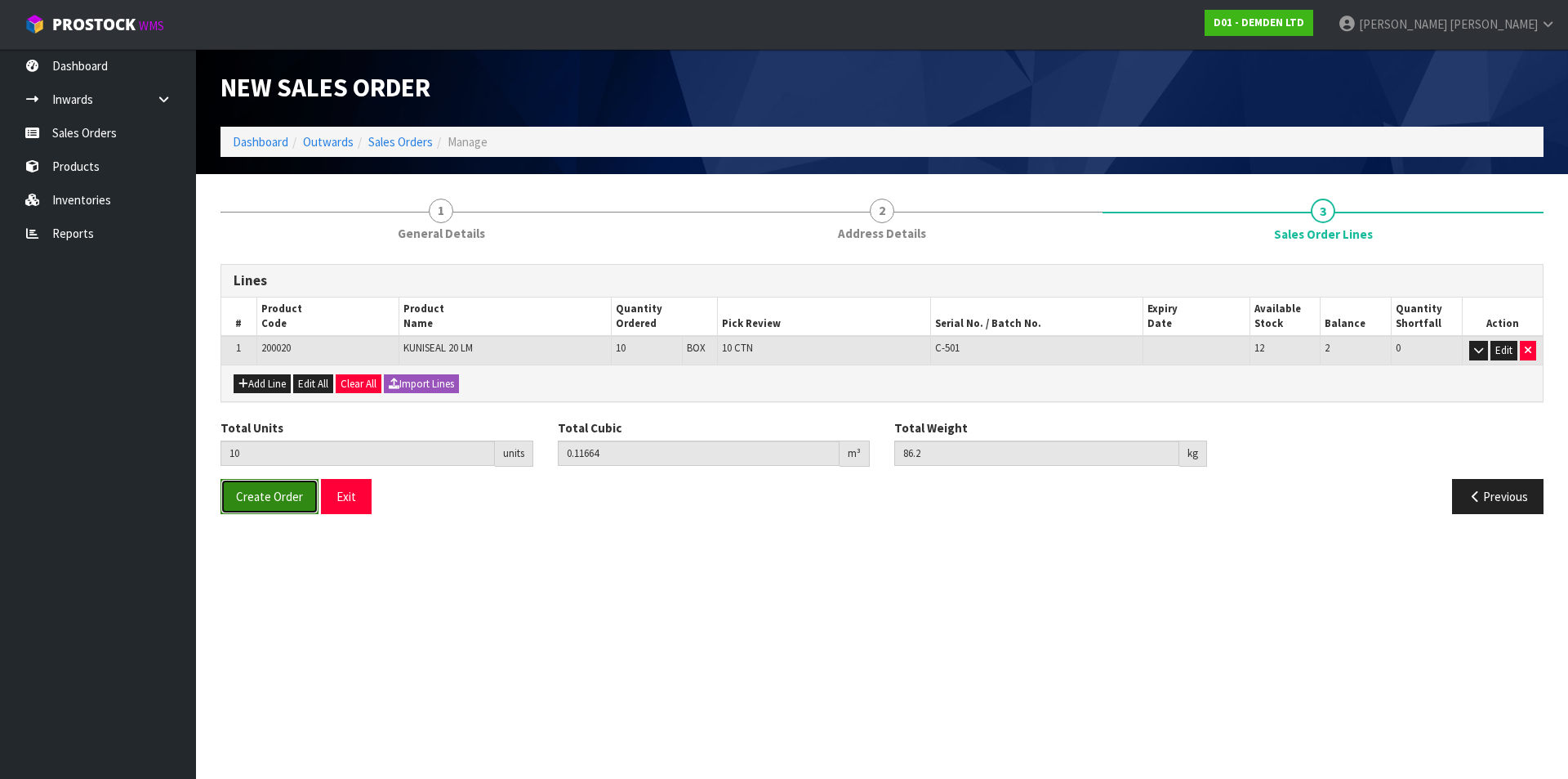
click at [239, 501] on span "Create Order" at bounding box center [270, 496] width 67 height 16
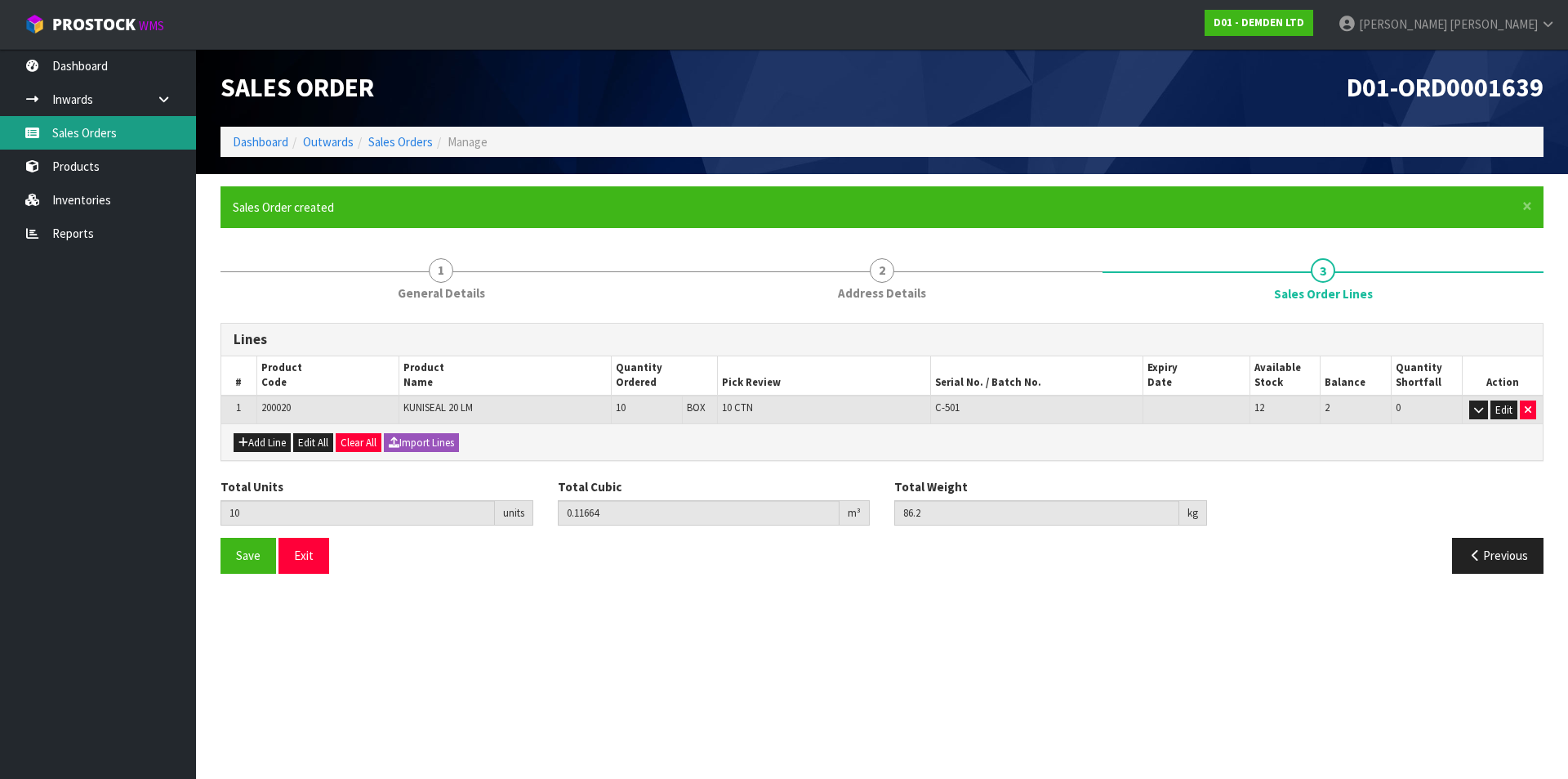
click at [102, 124] on link "Sales Orders" at bounding box center [98, 132] width 196 height 34
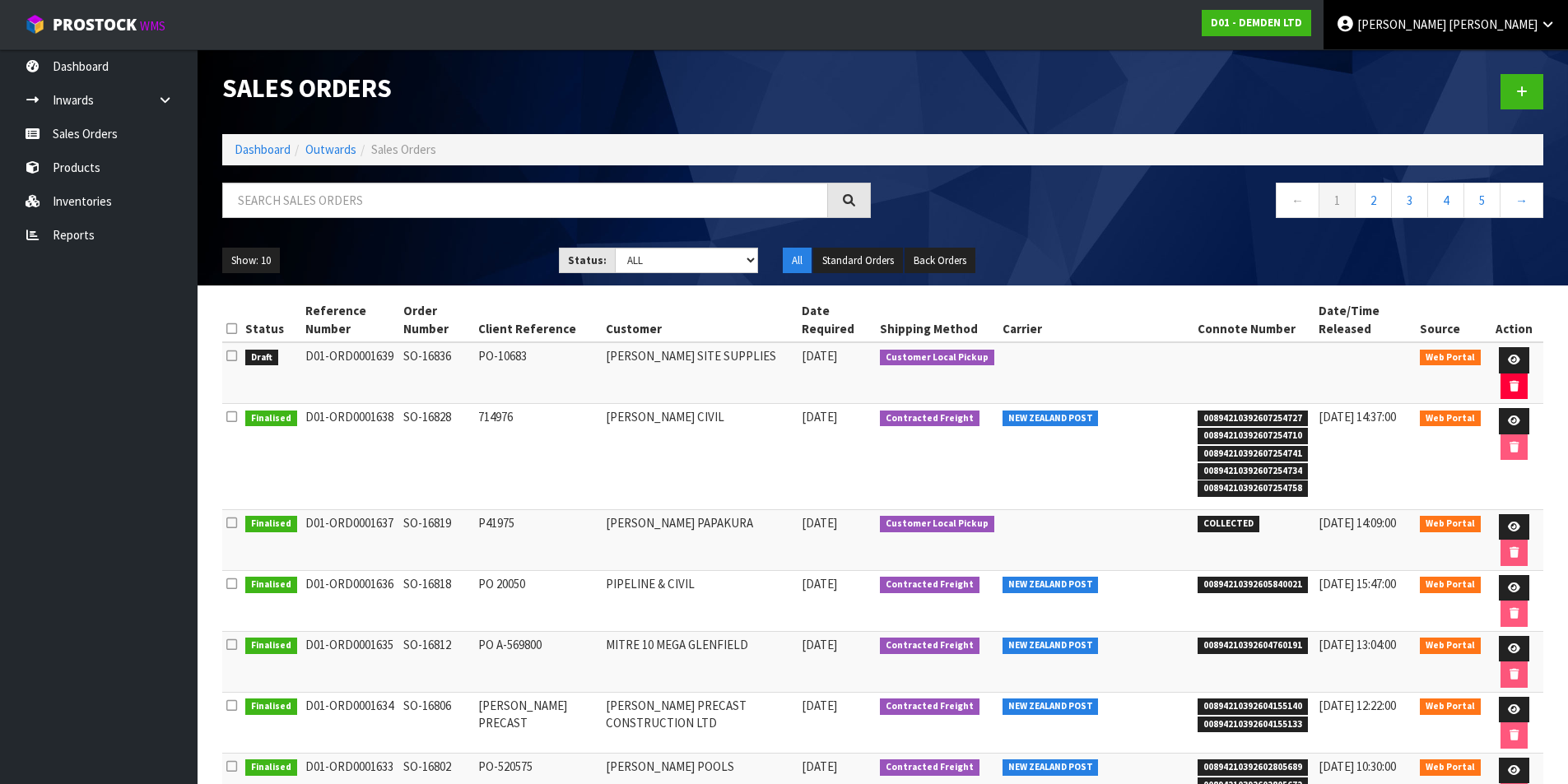
click at [1542, 28] on icon at bounding box center [1547, 24] width 16 height 13
click at [1482, 67] on link "Logout" at bounding box center [1502, 65] width 130 height 22
